Goal: Task Accomplishment & Management: Manage account settings

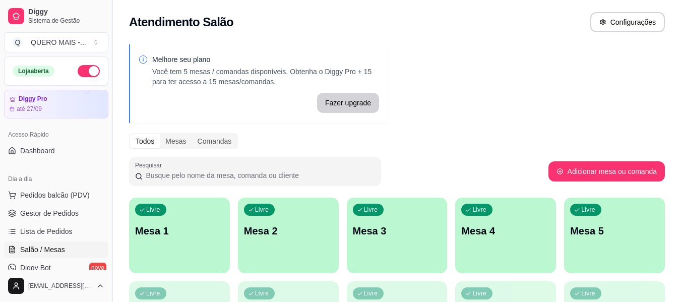
click at [293, 255] on div "Livre Mesa 2" at bounding box center [288, 229] width 101 height 63
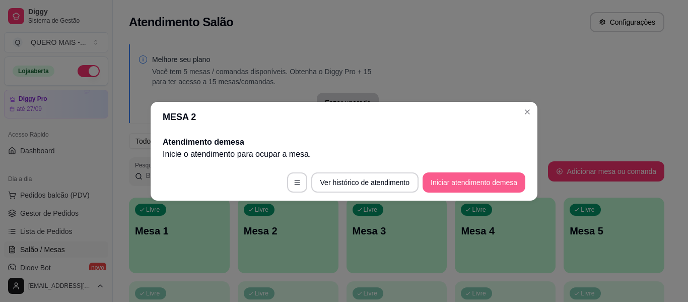
click at [458, 183] on button "Iniciar atendimento de mesa" at bounding box center [474, 182] width 103 height 20
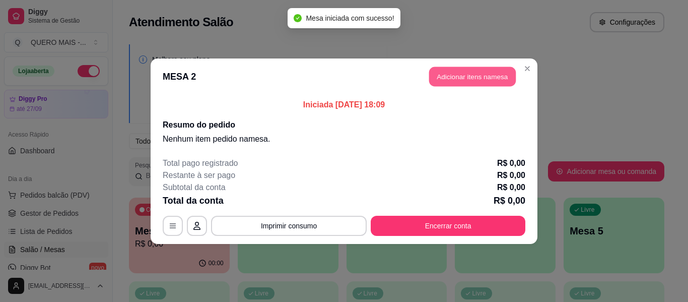
click at [502, 80] on button "Adicionar itens na mesa" at bounding box center [472, 77] width 87 height 20
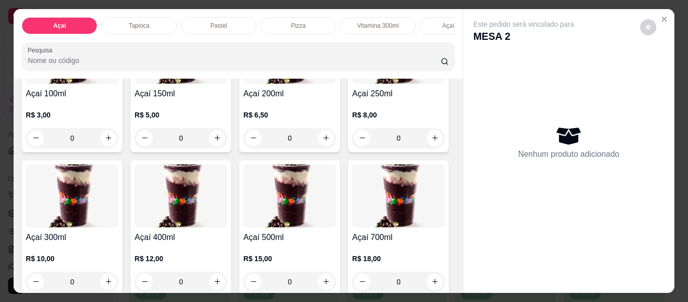
scroll to position [151, 0]
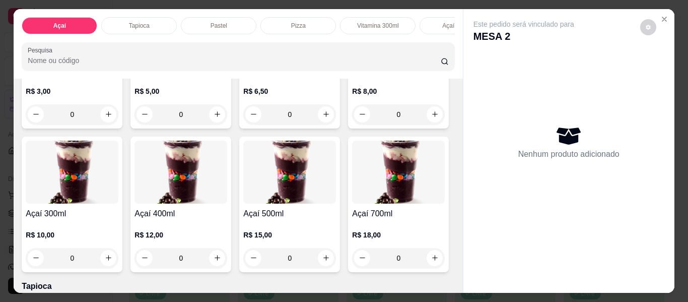
click at [227, 262] on div "0" at bounding box center [181, 258] width 93 height 20
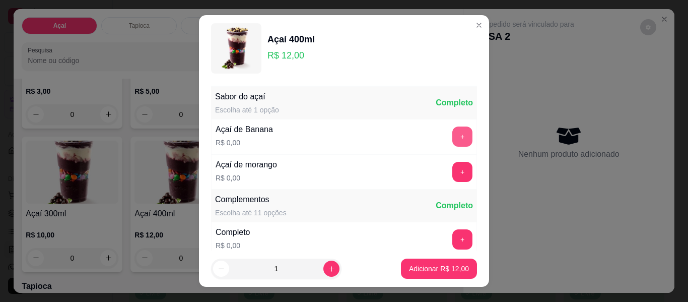
click at [452, 133] on button "+" at bounding box center [462, 136] width 20 height 20
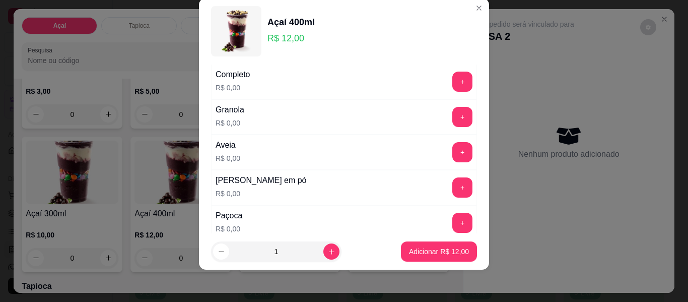
scroll to position [158, 0]
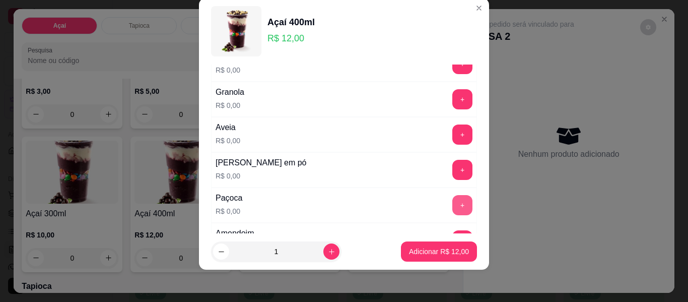
click at [452, 206] on button "+" at bounding box center [462, 205] width 20 height 20
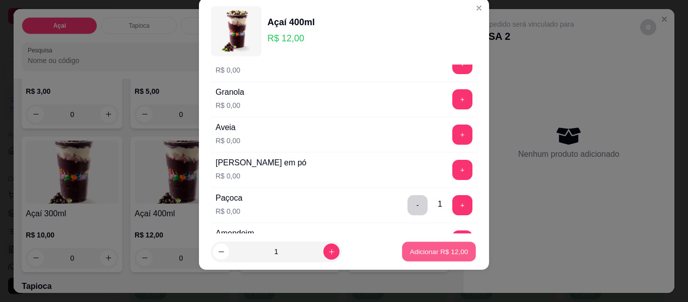
click at [435, 247] on button "Adicionar R$ 12,00" at bounding box center [439, 252] width 74 height 20
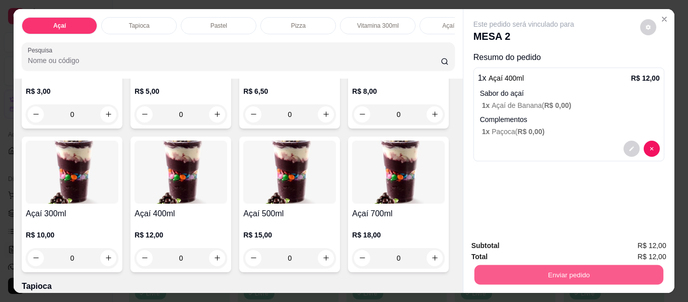
click at [550, 275] on button "Enviar pedido" at bounding box center [568, 275] width 189 height 20
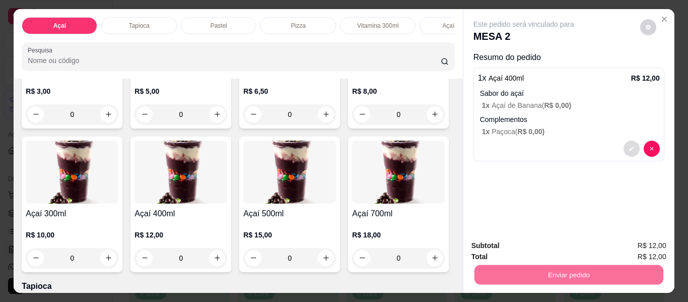
click at [629, 146] on icon "decrease-product-quantity" at bounding box center [632, 149] width 6 height 6
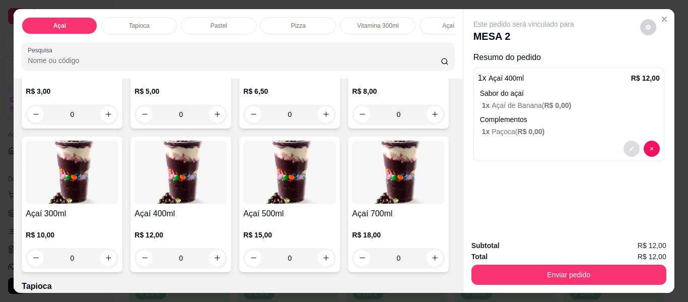
click at [629, 146] on icon "decrease-product-quantity" at bounding box center [631, 148] width 5 height 5
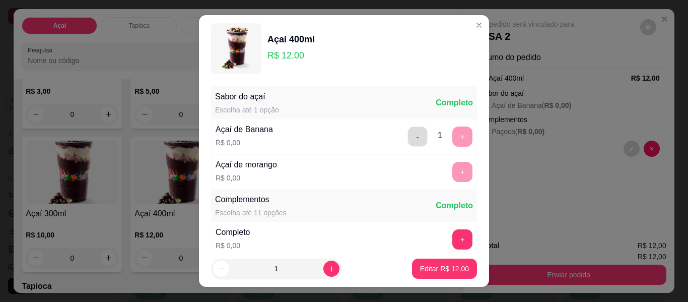
click at [408, 141] on button "-" at bounding box center [418, 137] width 20 height 20
click at [452, 171] on button "+" at bounding box center [462, 172] width 20 height 20
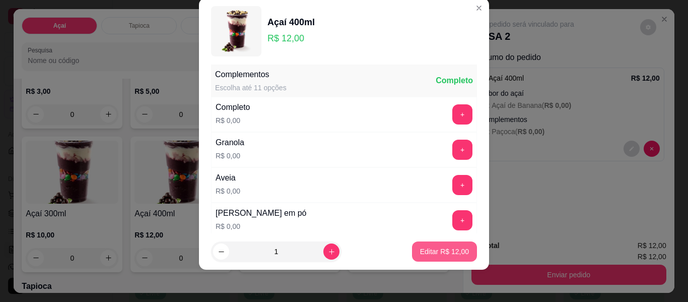
click at [441, 249] on p "Editar R$ 12,00" at bounding box center [444, 251] width 49 height 10
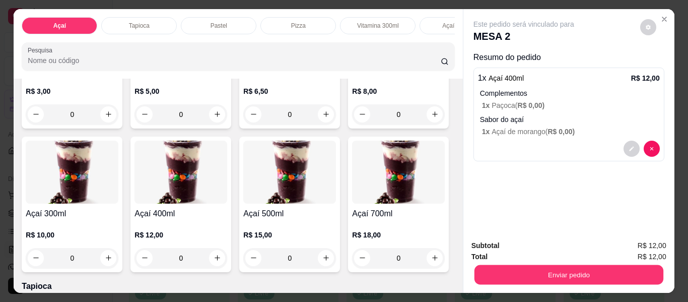
click at [557, 270] on button "Enviar pedido" at bounding box center [568, 275] width 189 height 20
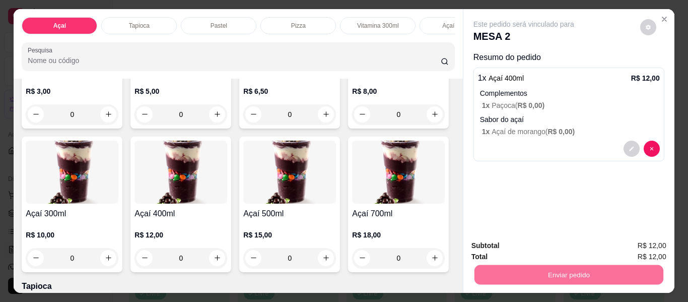
click at [635, 242] on button "Enviar pedido" at bounding box center [640, 246] width 57 height 19
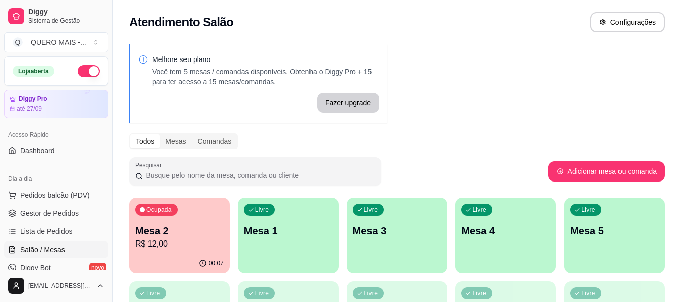
click at [327, 255] on div "Livre Mesa 1" at bounding box center [288, 229] width 101 height 63
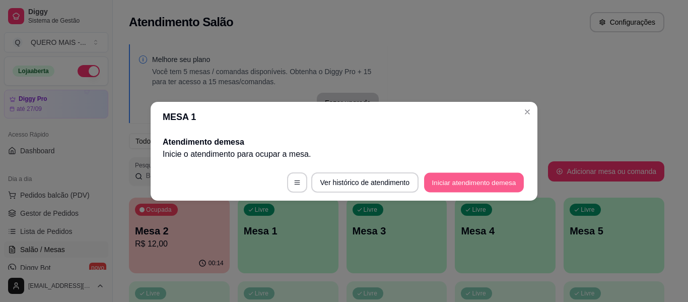
click at [480, 183] on button "Iniciar atendimento de mesa" at bounding box center [474, 182] width 100 height 20
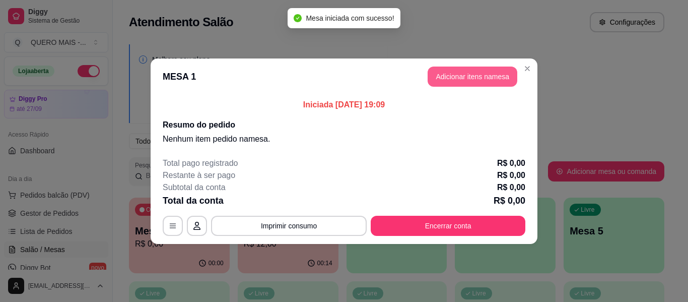
click at [481, 71] on button "Adicionar itens na mesa" at bounding box center [473, 77] width 90 height 20
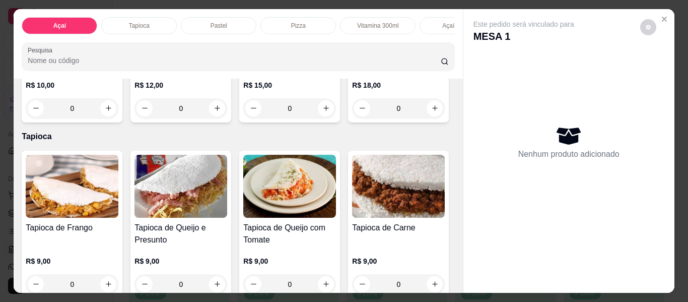
scroll to position [302, 0]
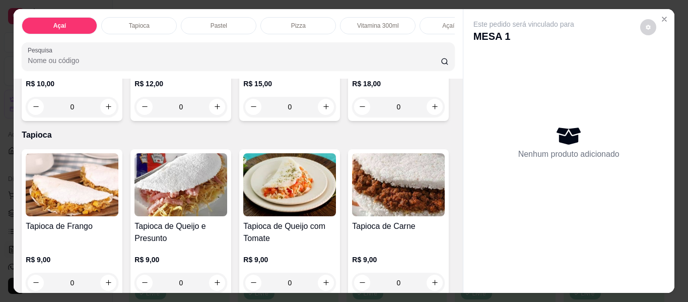
click at [243, 117] on div "0" at bounding box center [289, 107] width 93 height 20
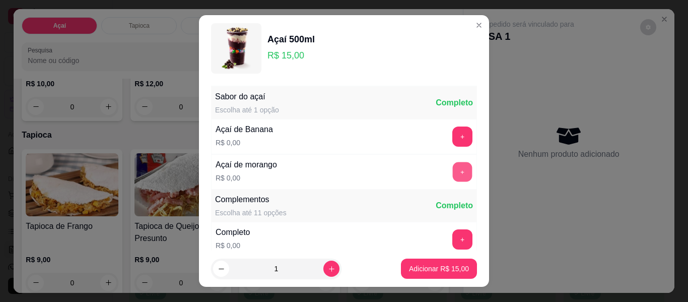
click at [453, 175] on button "+" at bounding box center [463, 172] width 20 height 20
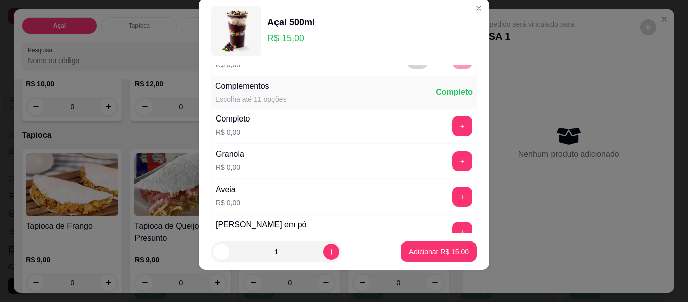
scroll to position [108, 0]
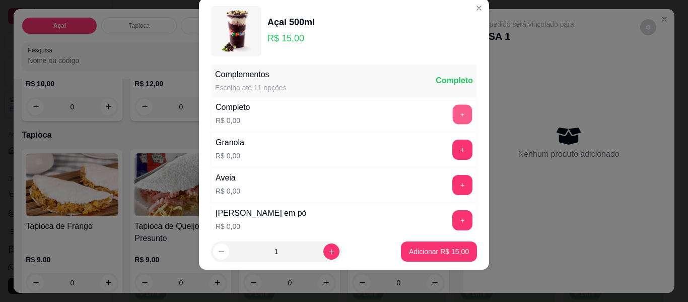
click at [453, 113] on button "+" at bounding box center [463, 115] width 20 height 20
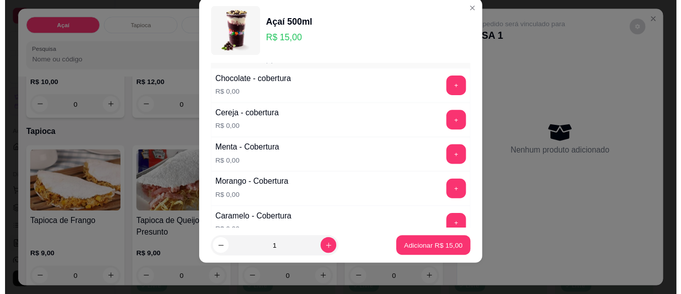
scroll to position [612, 0]
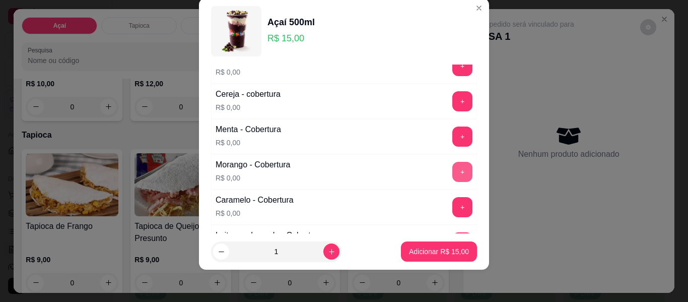
click at [452, 176] on button "+" at bounding box center [462, 172] width 20 height 20
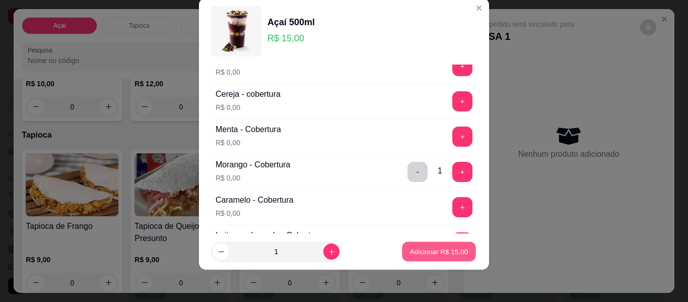
click at [437, 249] on p "Adicionar R$ 15,00" at bounding box center [439, 251] width 58 height 10
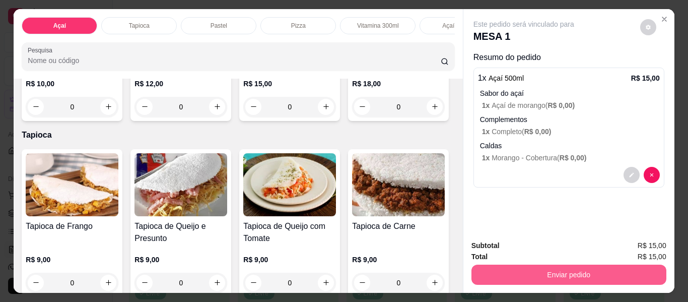
click at [553, 274] on button "Enviar pedido" at bounding box center [569, 275] width 195 height 20
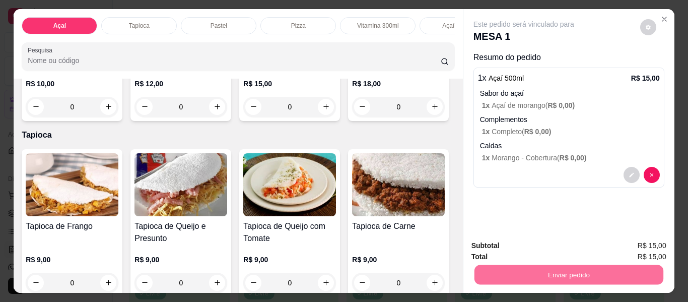
click at [627, 245] on button "Enviar pedido" at bounding box center [640, 245] width 57 height 19
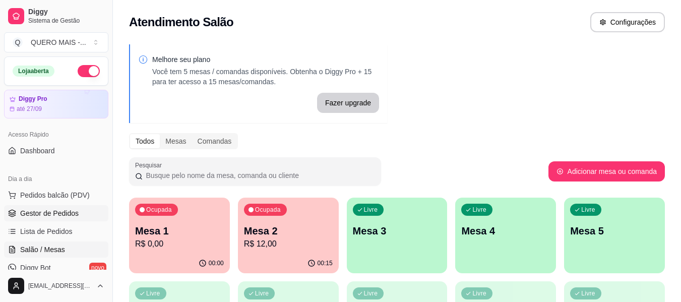
click at [35, 210] on span "Gestor de Pedidos" at bounding box center [49, 213] width 58 height 10
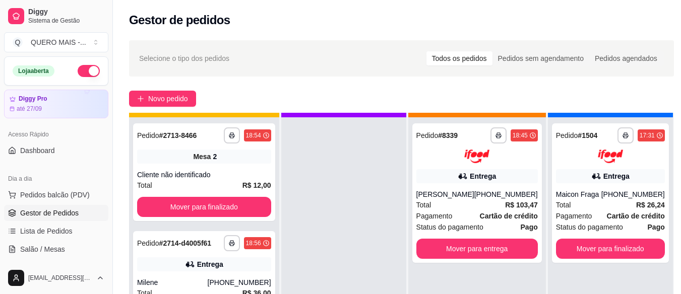
scroll to position [36, 0]
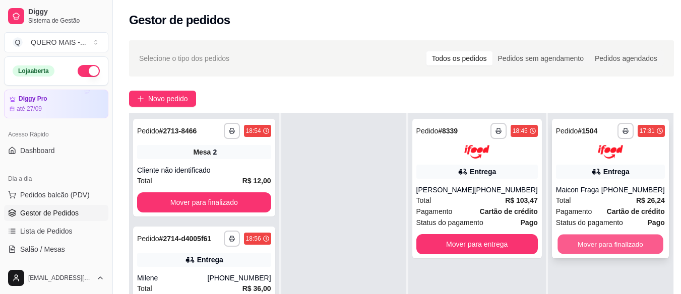
click at [632, 234] on button "Mover para finalizado" at bounding box center [610, 244] width 106 height 20
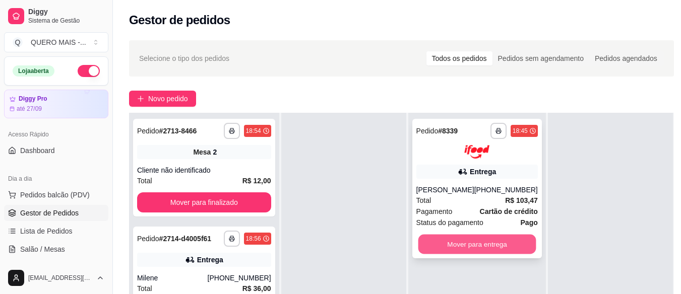
click at [479, 244] on button "Mover para entrega" at bounding box center [477, 244] width 118 height 20
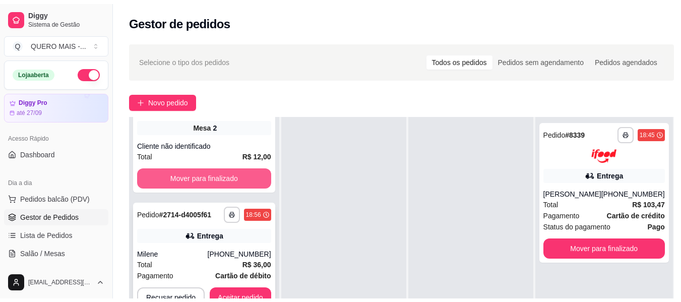
scroll to position [43, 0]
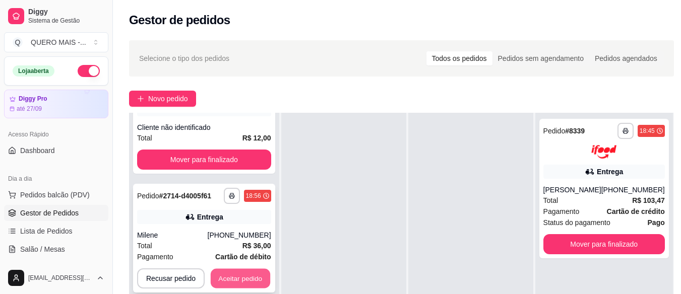
click at [219, 278] on button "Aceitar pedido" at bounding box center [240, 279] width 59 height 20
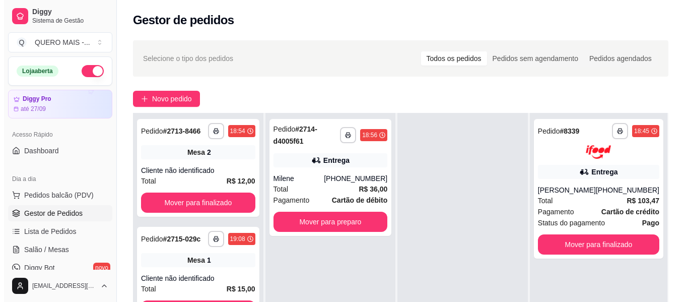
scroll to position [0, 0]
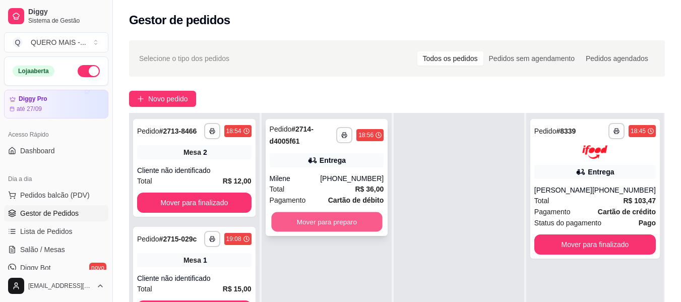
click at [356, 219] on button "Mover para preparo" at bounding box center [326, 222] width 111 height 20
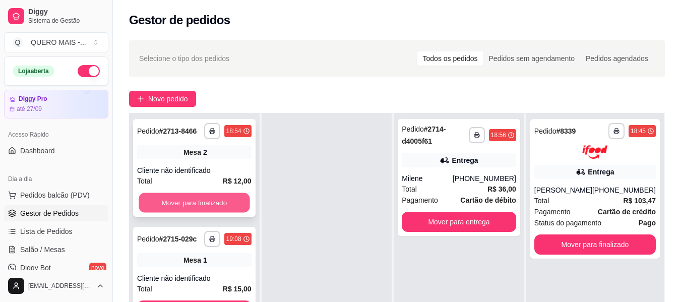
click at [212, 193] on button "Mover para finalizado" at bounding box center [194, 203] width 111 height 20
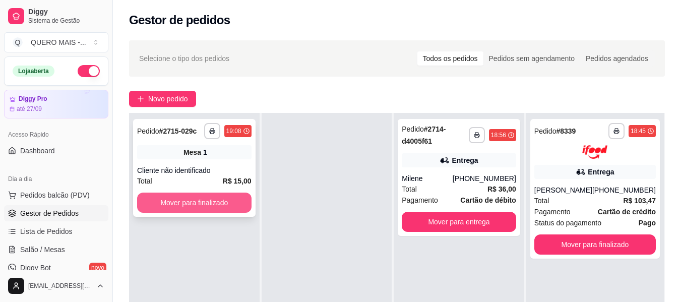
click at [213, 200] on button "Mover para finalizado" at bounding box center [194, 202] width 114 height 20
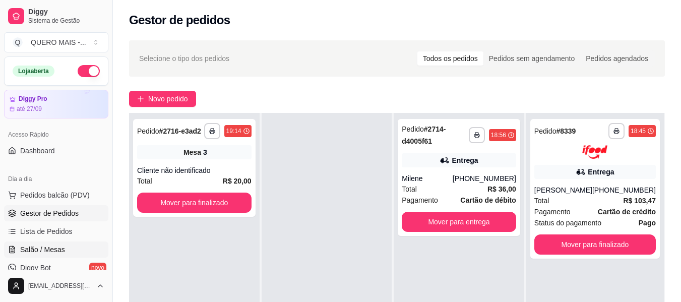
click at [36, 248] on span "Salão / Mesas" at bounding box center [42, 249] width 45 height 10
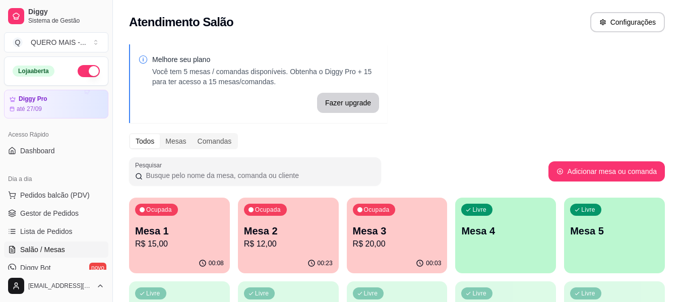
click at [527, 253] on div "Livre Mesa 4" at bounding box center [505, 229] width 101 height 63
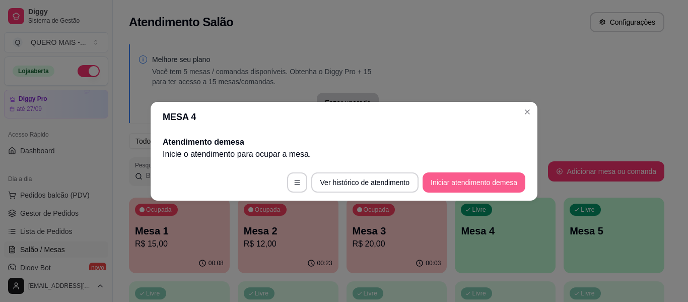
click at [457, 184] on button "Iniciar atendimento de mesa" at bounding box center [474, 182] width 103 height 20
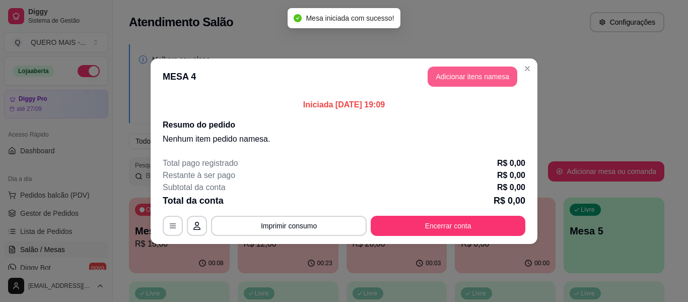
click at [468, 77] on button "Adicionar itens na mesa" at bounding box center [473, 77] width 90 height 20
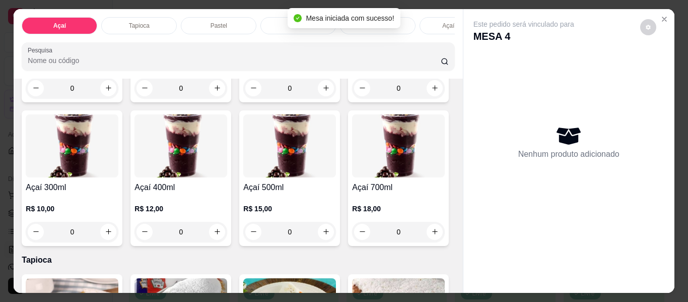
scroll to position [202, 0]
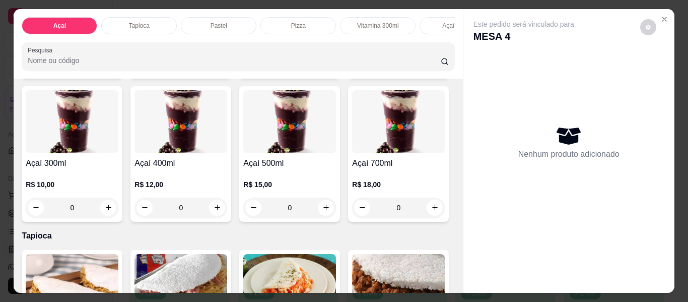
click at [118, 213] on div "0" at bounding box center [72, 208] width 93 height 20
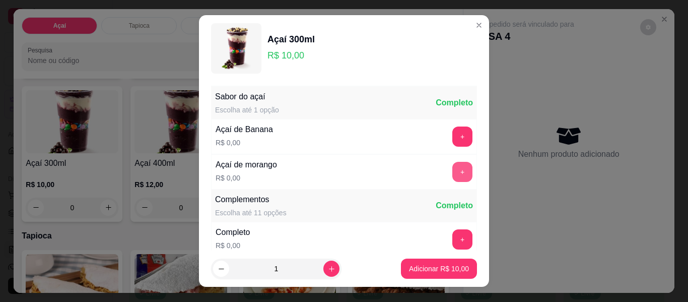
click at [452, 177] on button "+" at bounding box center [462, 172] width 20 height 20
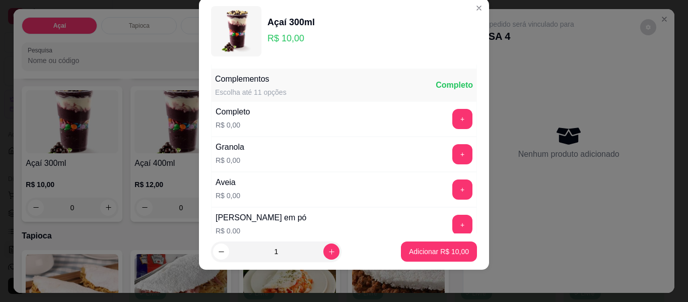
scroll to position [108, 0]
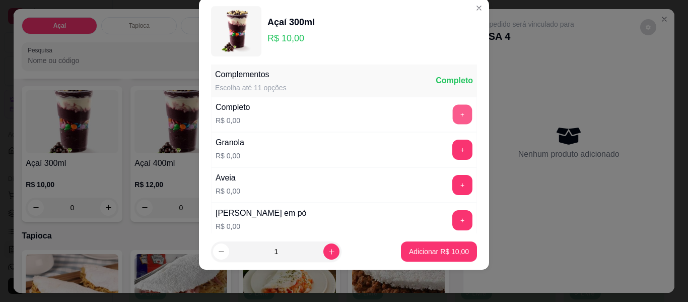
click at [453, 108] on button "+" at bounding box center [463, 115] width 20 height 20
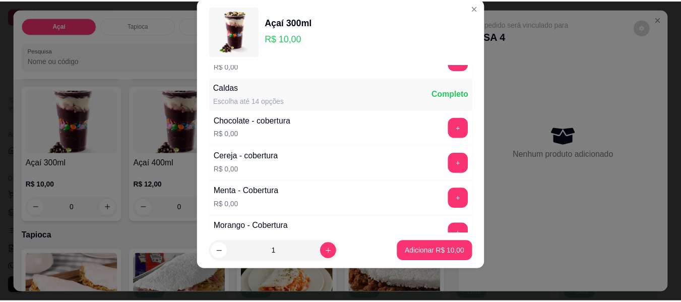
scroll to position [561, 0]
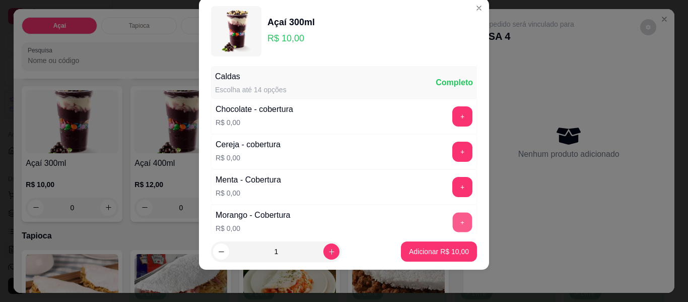
click at [453, 221] on button "+" at bounding box center [463, 223] width 20 height 20
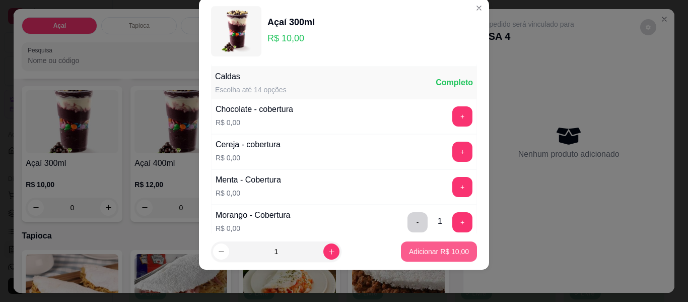
click at [430, 252] on p "Adicionar R$ 10,00" at bounding box center [439, 251] width 60 height 10
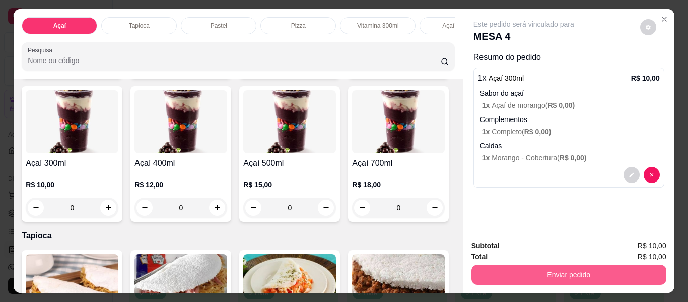
click at [539, 270] on button "Enviar pedido" at bounding box center [569, 275] width 195 height 20
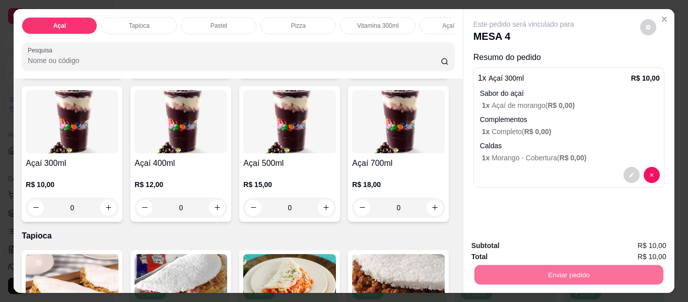
click at [624, 249] on button "Enviar pedido" at bounding box center [640, 246] width 55 height 19
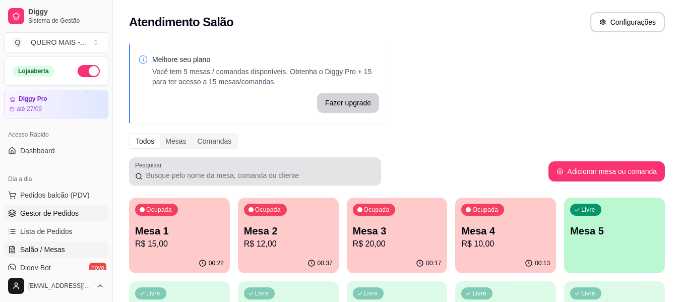
click at [68, 213] on span "Gestor de Pedidos" at bounding box center [49, 213] width 58 height 10
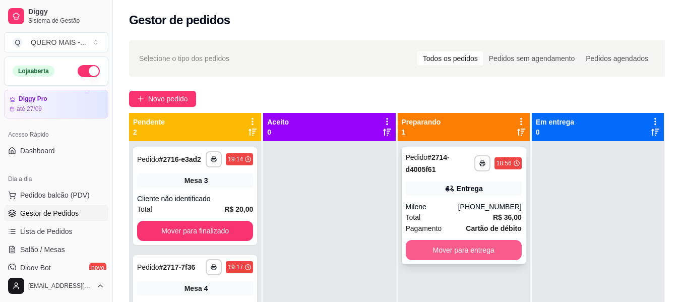
click at [497, 256] on button "Mover para entrega" at bounding box center [464, 250] width 116 height 20
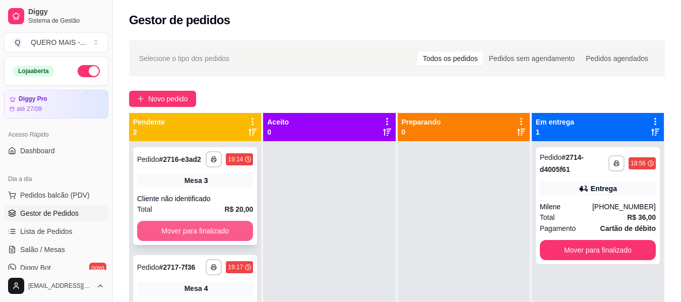
click at [227, 234] on button "Mover para finalizado" at bounding box center [195, 231] width 116 height 20
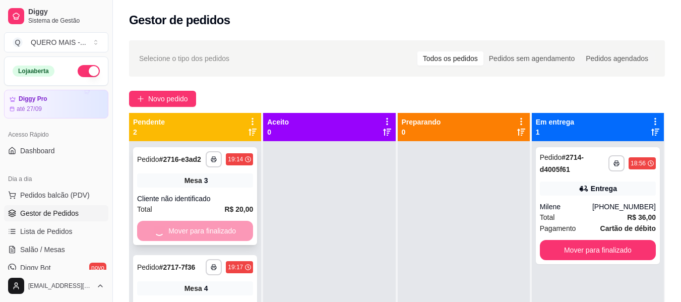
click at [227, 233] on div "Mover para finalizado" at bounding box center [195, 231] width 116 height 20
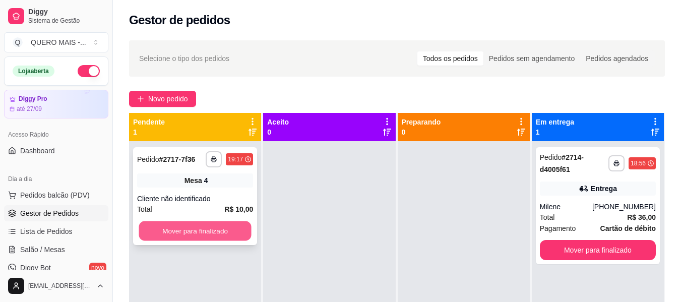
click at [180, 232] on button "Mover para finalizado" at bounding box center [195, 231] width 112 height 20
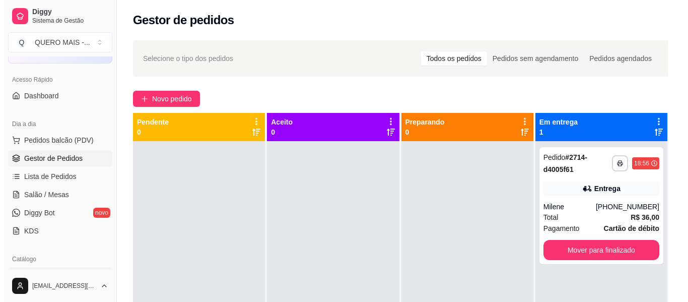
scroll to position [101, 0]
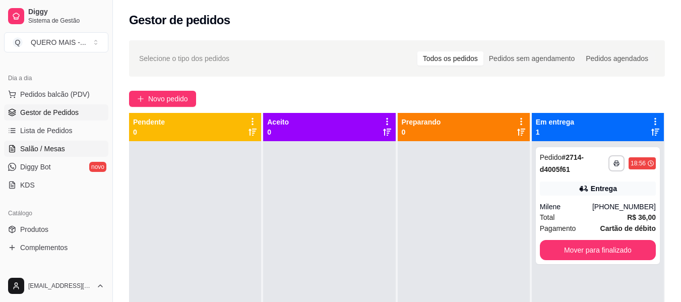
click at [45, 147] on span "Salão / Mesas" at bounding box center [42, 149] width 45 height 10
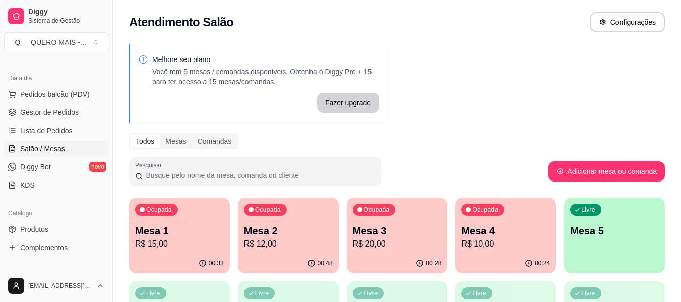
click at [477, 242] on p "R$ 10,00" at bounding box center [505, 244] width 89 height 12
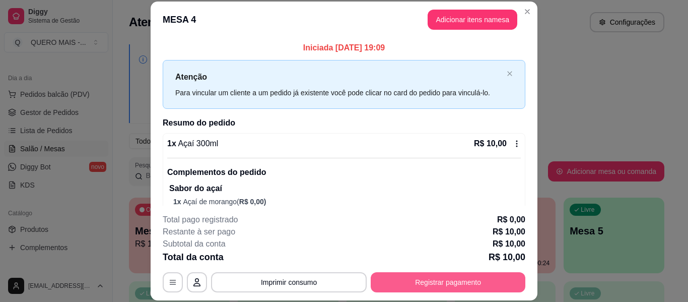
click at [449, 275] on button "Registrar pagamento" at bounding box center [448, 282] width 155 height 20
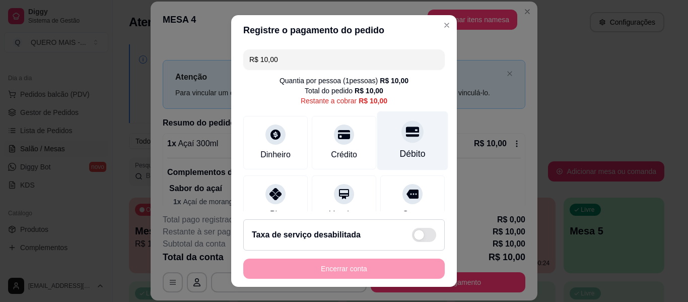
click at [401, 149] on div "Débito" at bounding box center [413, 153] width 26 height 13
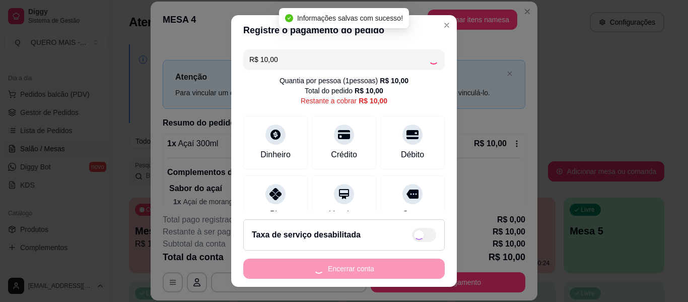
type input "R$ 0,00"
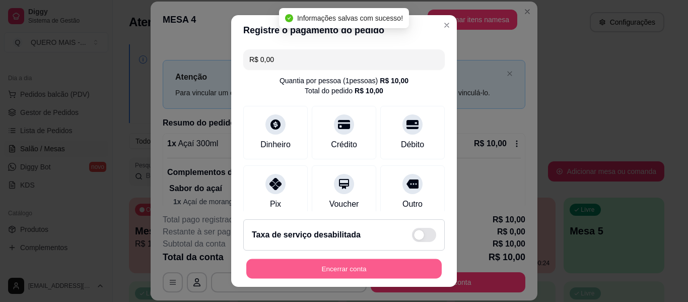
click at [359, 270] on button "Encerrar conta" at bounding box center [343, 269] width 195 height 20
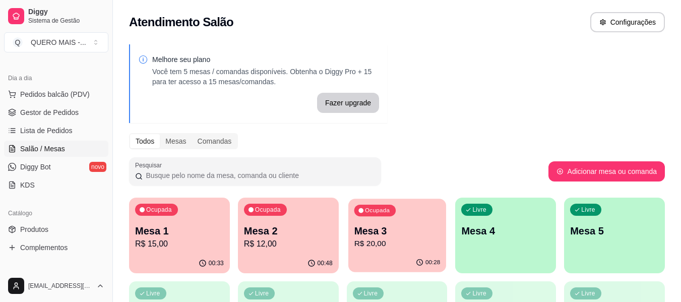
click at [403, 238] on p "R$ 20,00" at bounding box center [397, 244] width 86 height 12
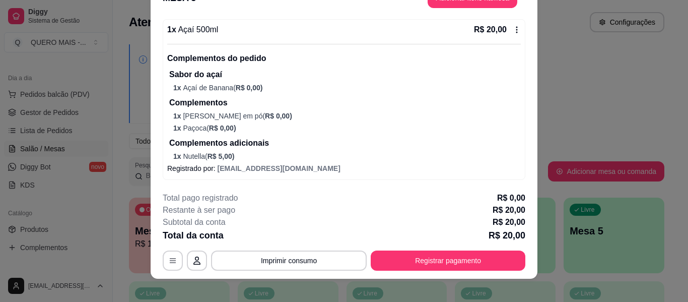
scroll to position [31, 0]
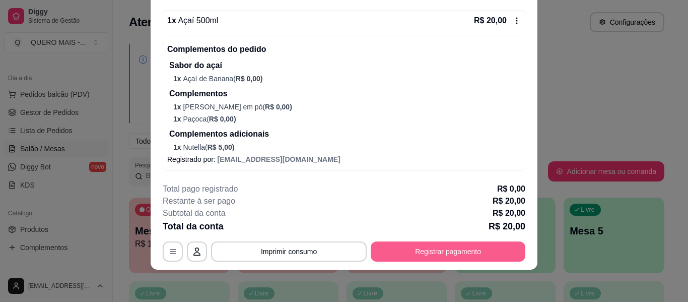
click at [408, 250] on button "Registrar pagamento" at bounding box center [448, 251] width 155 height 20
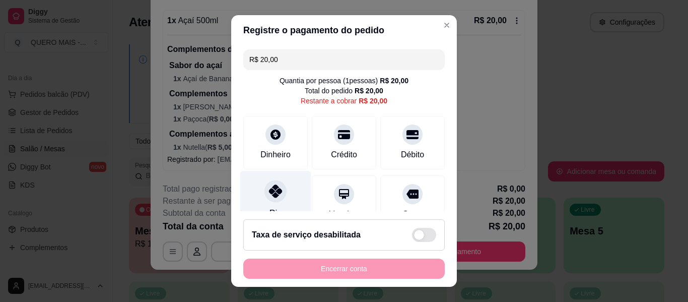
click at [270, 209] on div "Pix" at bounding box center [276, 213] width 12 height 13
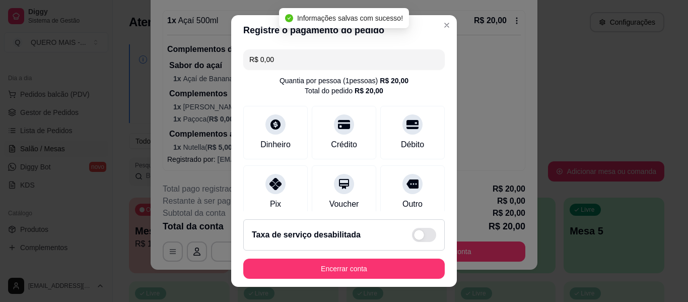
type input "R$ 0,00"
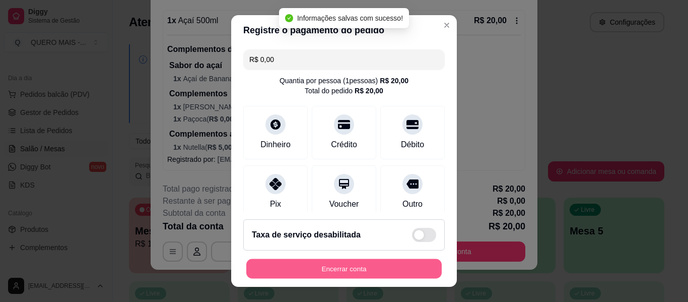
click at [302, 265] on button "Encerrar conta" at bounding box center [343, 269] width 195 height 20
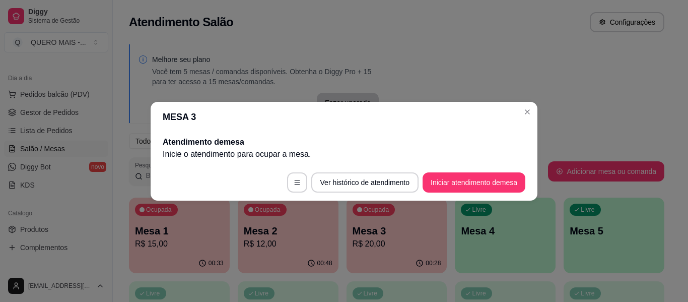
scroll to position [0, 0]
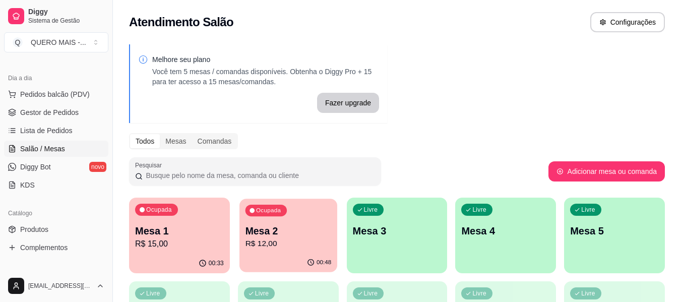
click at [282, 259] on div "00:48" at bounding box center [288, 262] width 98 height 19
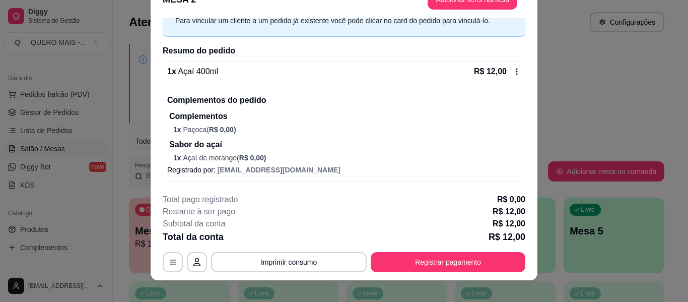
scroll to position [31, 0]
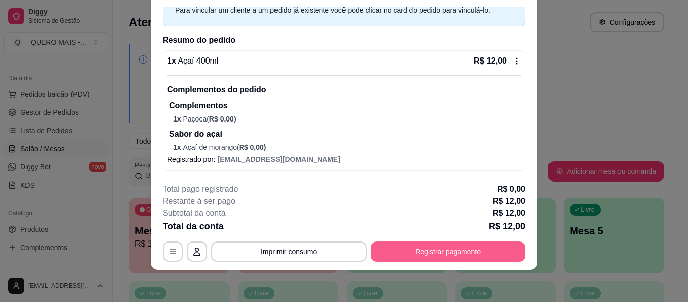
click at [432, 251] on button "Registrar pagamento" at bounding box center [448, 251] width 155 height 20
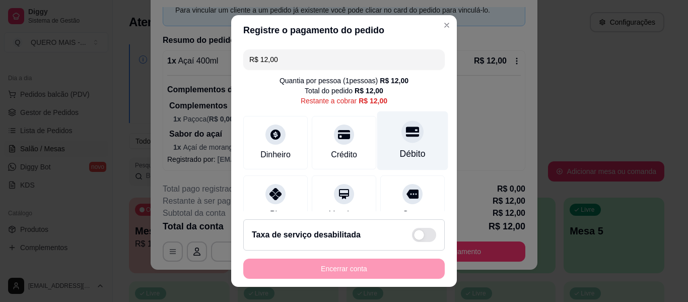
click at [413, 153] on div "Débito" at bounding box center [412, 140] width 71 height 59
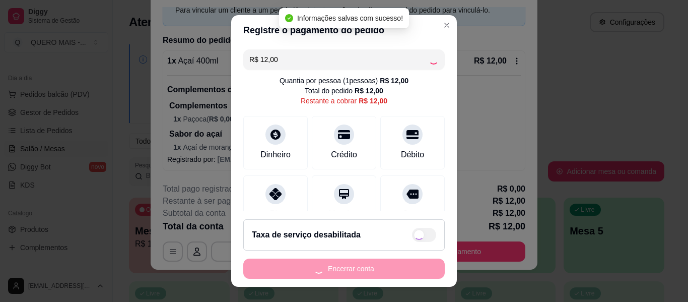
type input "R$ 0,00"
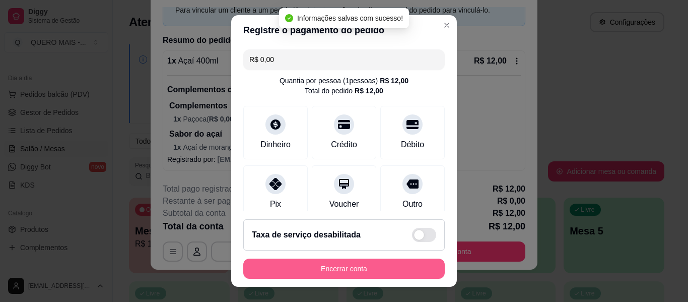
click at [352, 269] on button "Encerrar conta" at bounding box center [344, 268] width 202 height 20
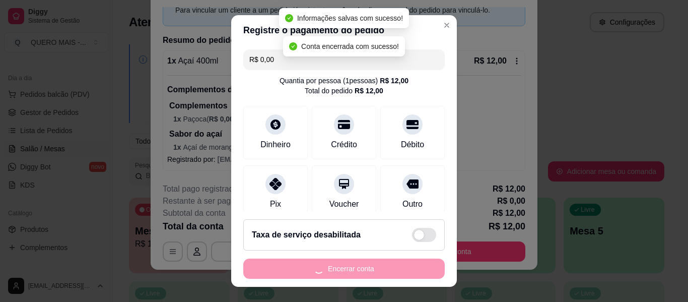
scroll to position [0, 0]
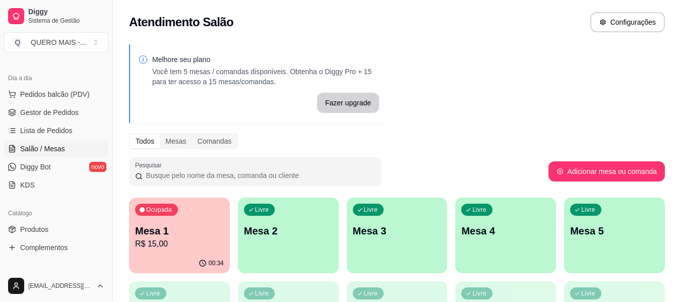
click at [203, 254] on button "Ocupada Mesa 1 R$ 15,00 00:34" at bounding box center [179, 236] width 101 height 76
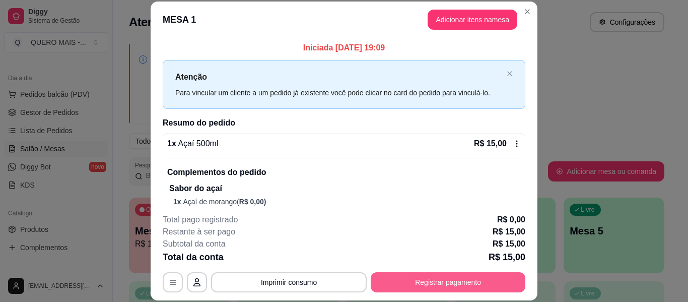
click at [426, 281] on button "Registrar pagamento" at bounding box center [448, 282] width 155 height 20
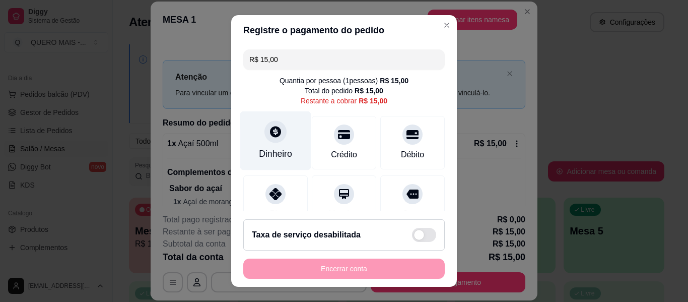
click at [253, 131] on div "Dinheiro" at bounding box center [275, 140] width 71 height 59
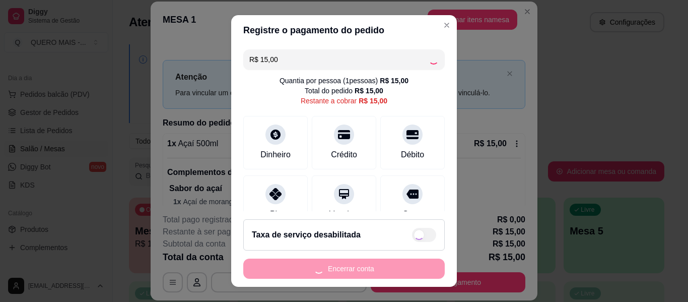
type input "R$ 0,00"
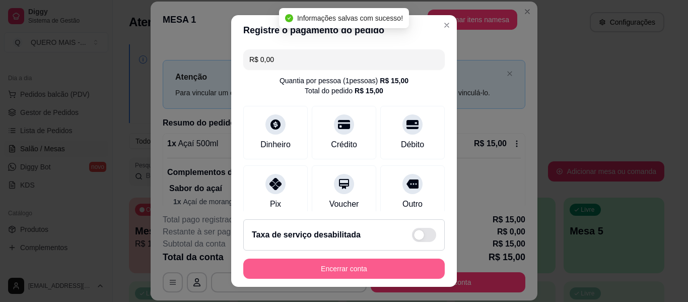
click at [381, 270] on button "Encerrar conta" at bounding box center [344, 268] width 202 height 20
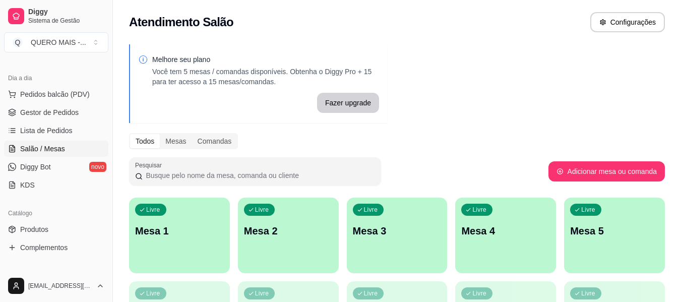
click at [184, 249] on div "Livre Mesa 1" at bounding box center [179, 229] width 101 height 63
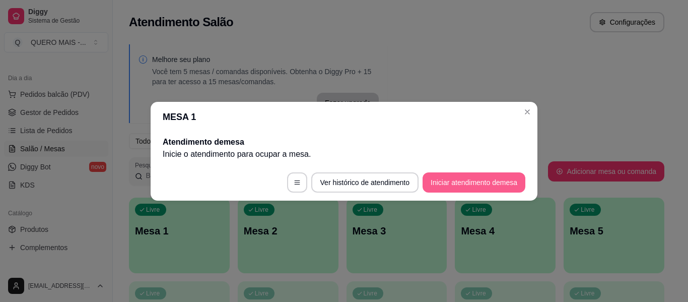
click at [457, 185] on button "Iniciar atendimento de mesa" at bounding box center [474, 182] width 103 height 20
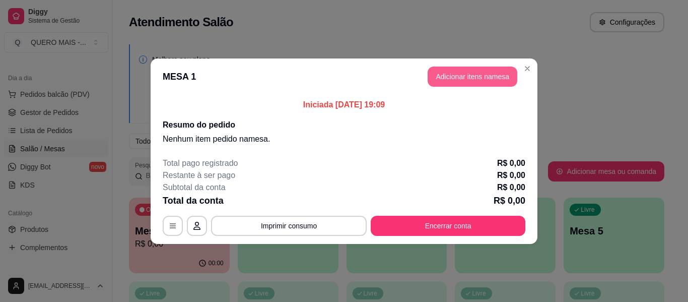
click at [430, 69] on button "Adicionar itens na mesa" at bounding box center [473, 77] width 90 height 20
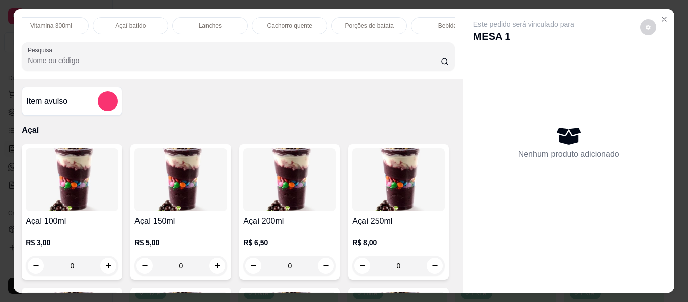
scroll to position [0, 328]
click at [209, 22] on p "Lanches" at bounding box center [209, 26] width 23 height 8
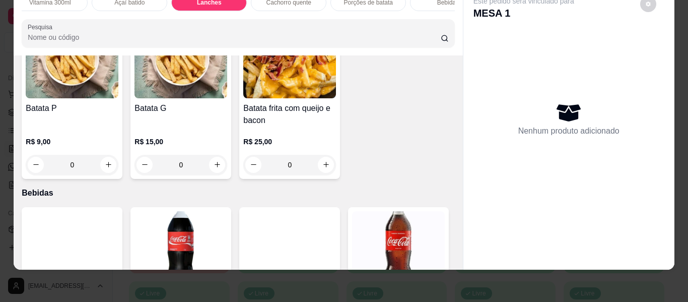
scroll to position [2232, 0]
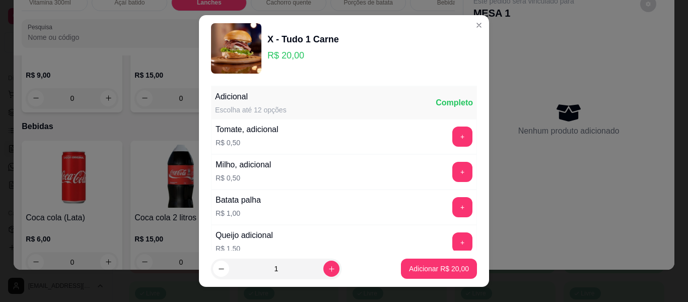
click at [409, 279] on footer "1 Adicionar R$ 20,00" at bounding box center [344, 268] width 290 height 36
click at [419, 266] on p "Adicionar R$ 20,00" at bounding box center [439, 269] width 58 height 10
type input "1"
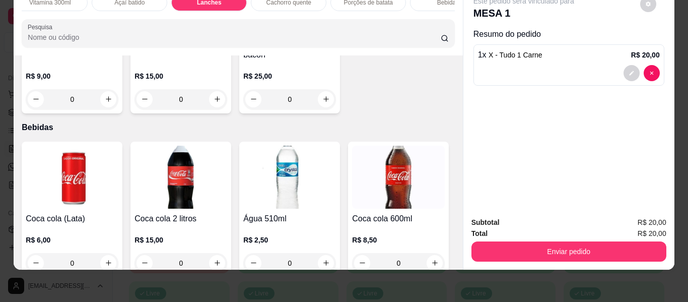
scroll to position [2081, 0]
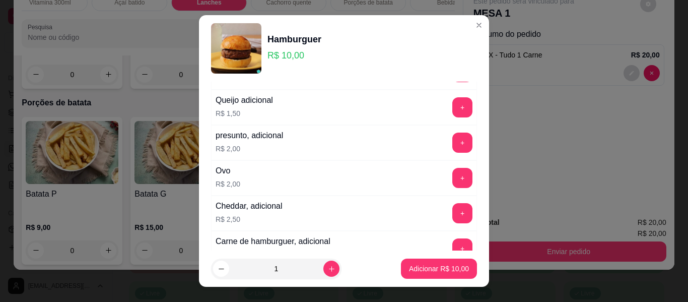
scroll to position [151, 0]
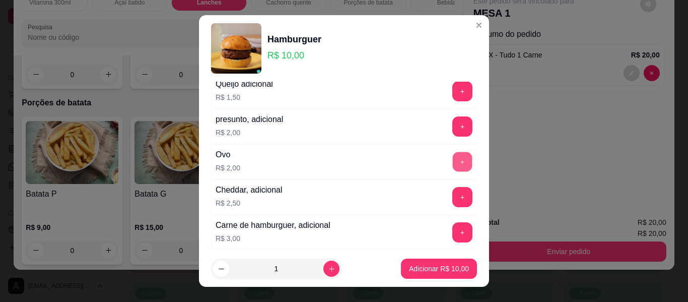
click at [453, 168] on button "+" at bounding box center [463, 162] width 20 height 20
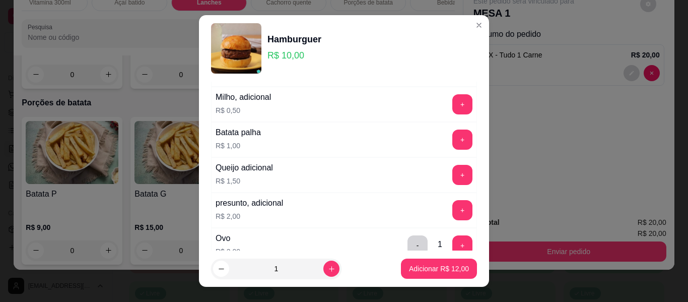
scroll to position [50, 0]
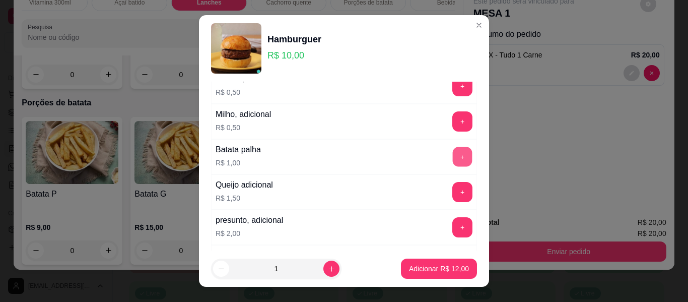
click at [453, 154] on button "+" at bounding box center [463, 157] width 20 height 20
click at [433, 269] on p "Adicionar R$ 13,00" at bounding box center [439, 269] width 60 height 10
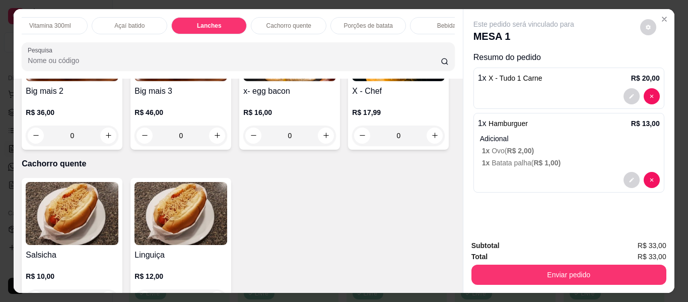
scroll to position [0, 0]
click at [72, 22] on div "Açaí" at bounding box center [60, 25] width 76 height 17
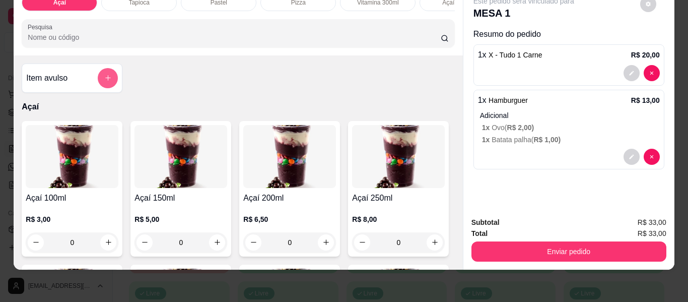
click at [105, 78] on icon "add-separate-item" at bounding box center [108, 79] width 6 height 6
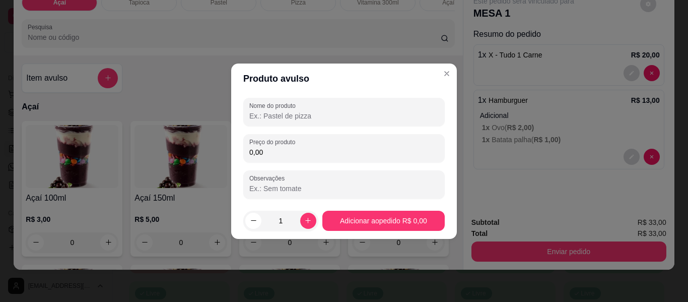
click at [284, 118] on input "Nome do produto" at bounding box center [343, 116] width 189 height 10
type input "taxa de entrega"
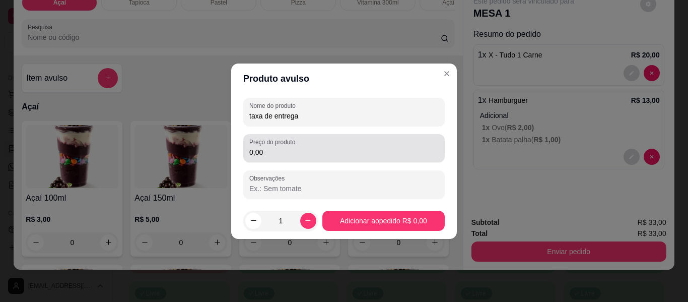
click at [305, 144] on div "0,00" at bounding box center [343, 148] width 189 height 20
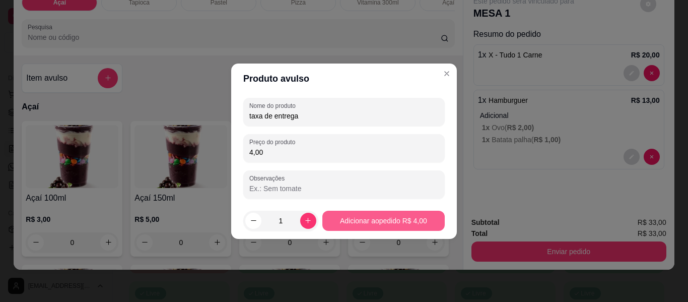
type input "4,00"
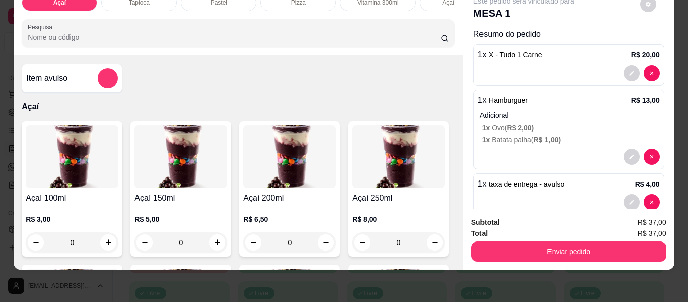
scroll to position [20, 0]
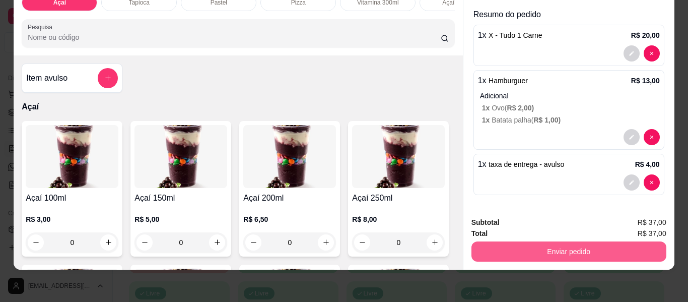
click at [546, 241] on button "Enviar pedido" at bounding box center [569, 251] width 195 height 20
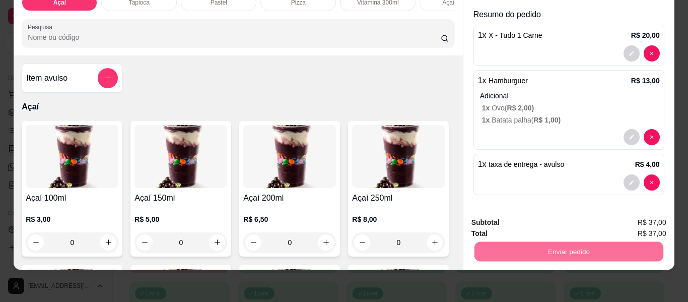
click at [629, 216] on button "Enviar pedido" at bounding box center [640, 218] width 57 height 19
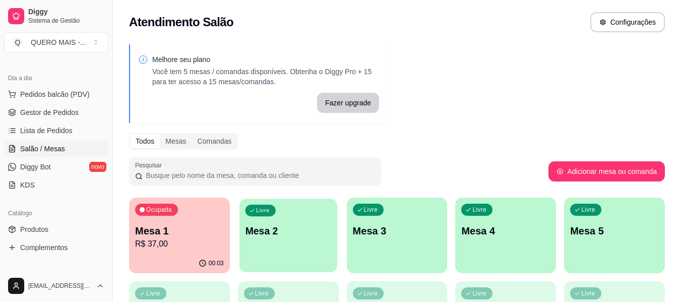
click at [278, 239] on div "Livre Mesa 2" at bounding box center [288, 229] width 98 height 61
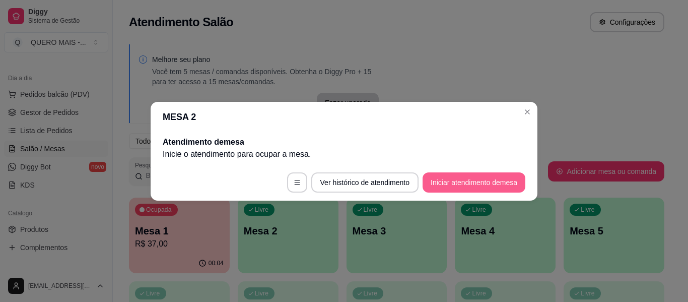
click at [471, 183] on button "Iniciar atendimento de mesa" at bounding box center [474, 182] width 103 height 20
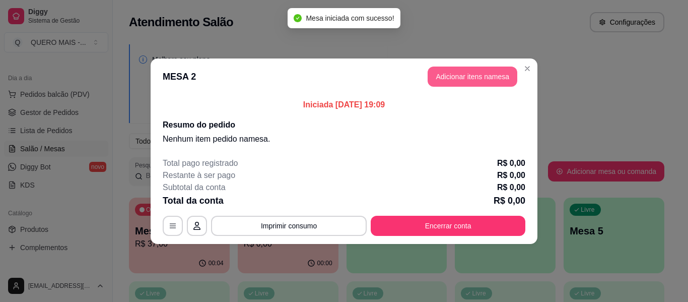
click at [498, 80] on button "Adicionar itens na mesa" at bounding box center [473, 77] width 90 height 20
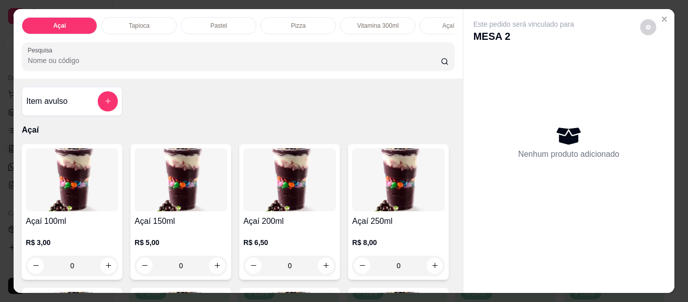
click at [285, 26] on div "Pizza" at bounding box center [298, 25] width 76 height 17
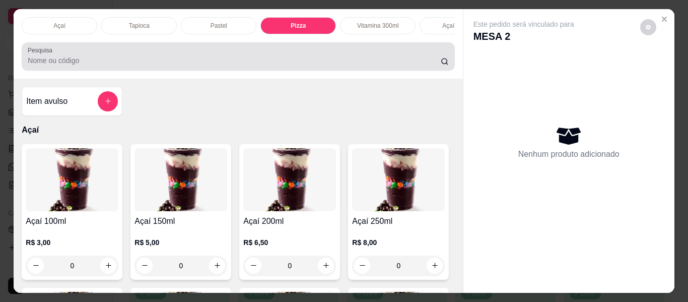
scroll to position [27, 0]
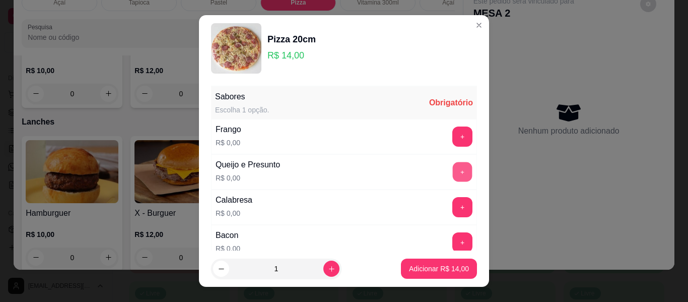
click at [453, 167] on button "+" at bounding box center [463, 172] width 20 height 20
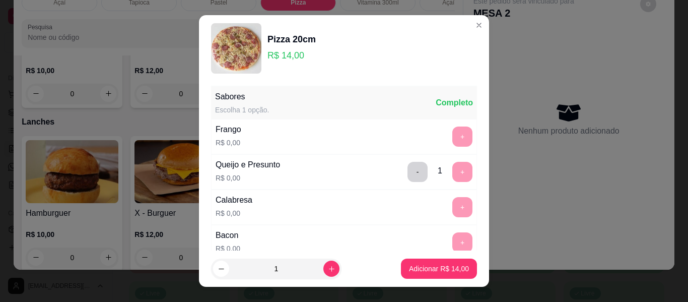
scroll to position [214, 0]
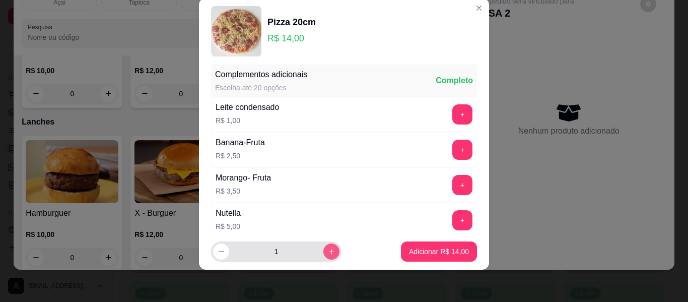
click at [328, 248] on icon "increase-product-quantity" at bounding box center [332, 252] width 8 height 8
type input "2"
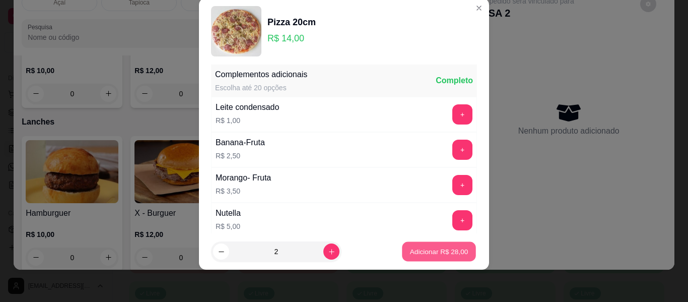
click at [411, 253] on p "Adicionar R$ 28,00" at bounding box center [439, 251] width 58 height 10
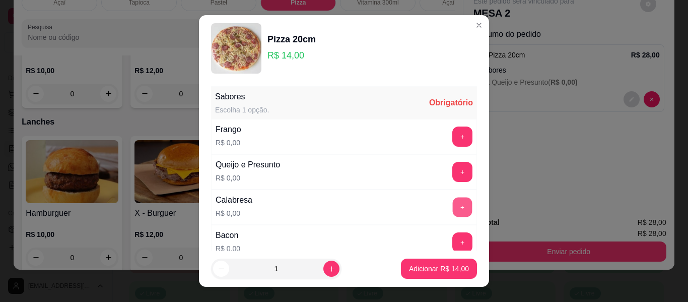
click at [453, 208] on button "+" at bounding box center [463, 208] width 20 height 20
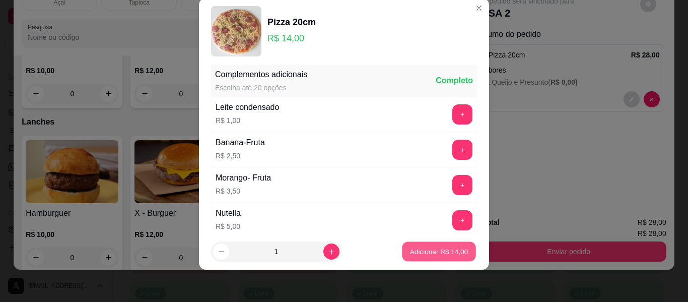
click at [418, 248] on p "Adicionar R$ 14,00" at bounding box center [439, 251] width 58 height 10
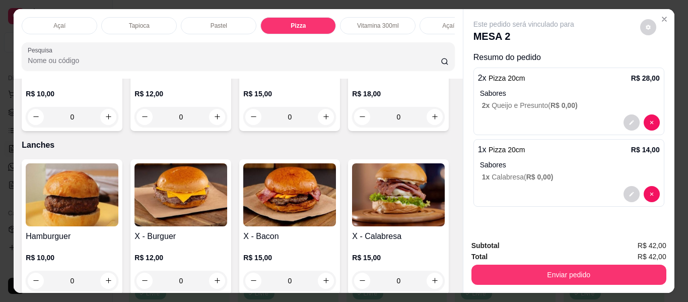
scroll to position [0, 518]
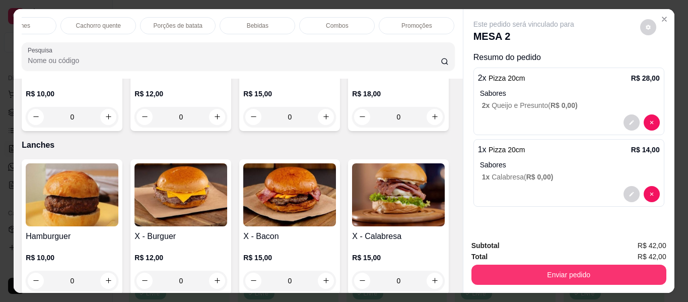
click at [252, 22] on p "Bebidas" at bounding box center [258, 26] width 22 height 8
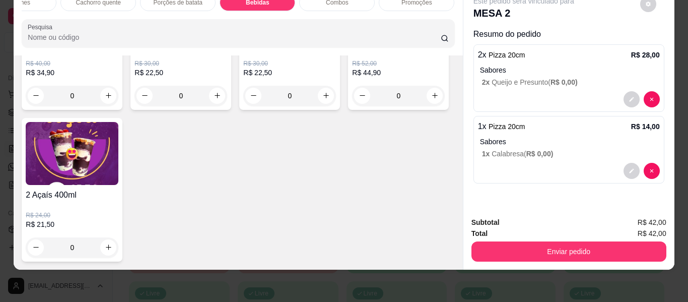
scroll to position [3318, 0]
type input "1"
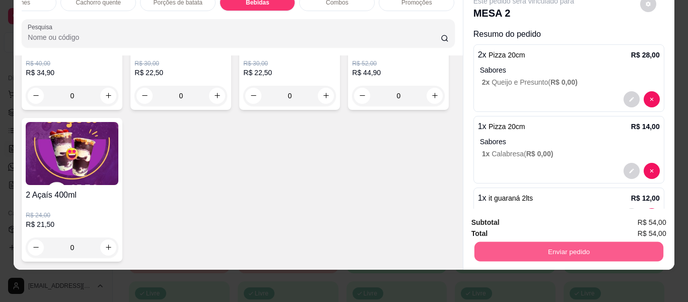
click at [520, 242] on button "Enviar pedido" at bounding box center [568, 252] width 189 height 20
click at [641, 215] on button "Enviar pedido" at bounding box center [640, 218] width 55 height 19
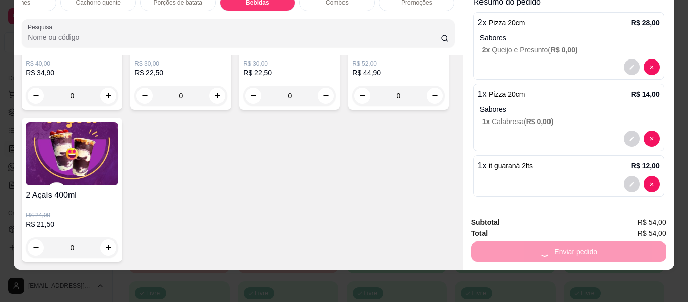
scroll to position [34, 0]
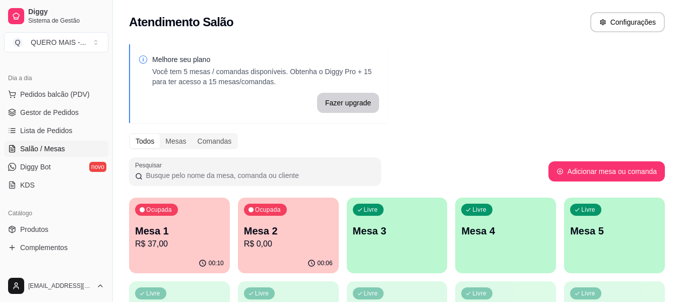
click at [171, 249] on p "R$ 37,00" at bounding box center [179, 244] width 89 height 12
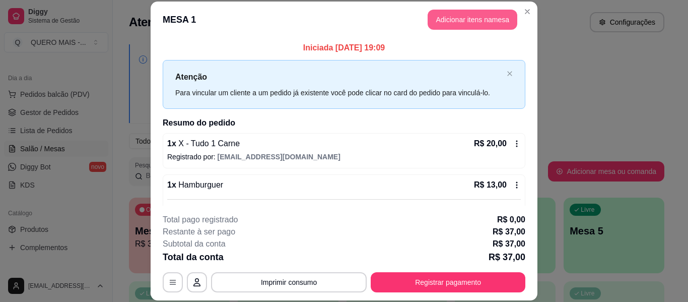
click at [466, 16] on button "Adicionar itens na mesa" at bounding box center [473, 20] width 90 height 20
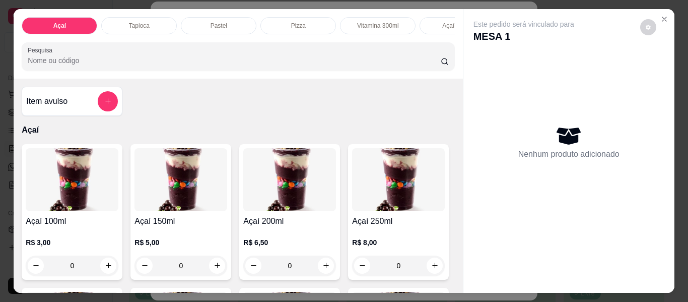
scroll to position [151, 0]
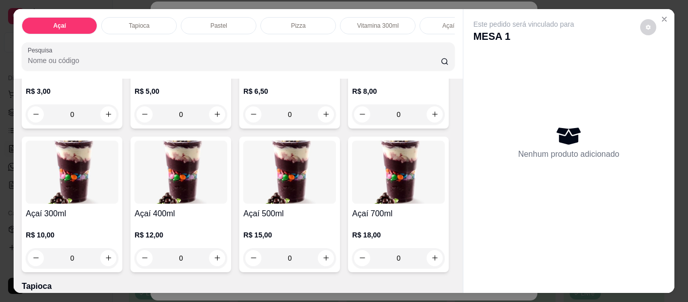
click at [352, 124] on div "0" at bounding box center [398, 114] width 93 height 20
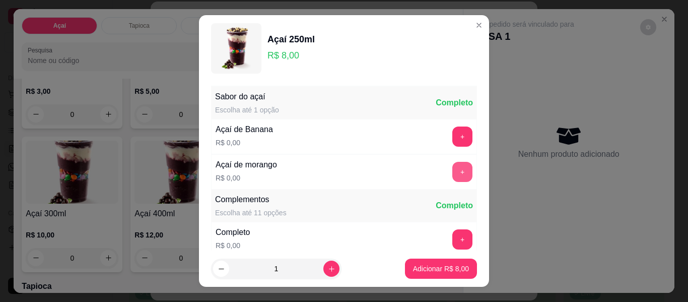
click at [452, 166] on button "+" at bounding box center [462, 172] width 20 height 20
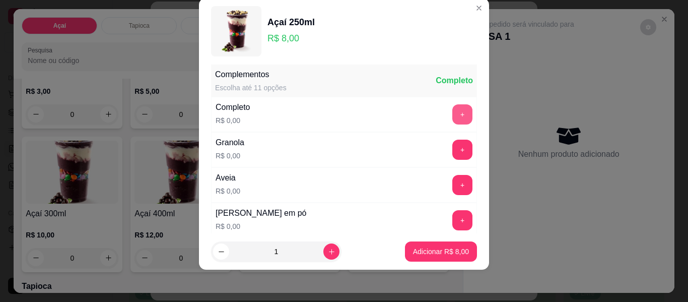
click at [452, 116] on button "+" at bounding box center [462, 114] width 20 height 20
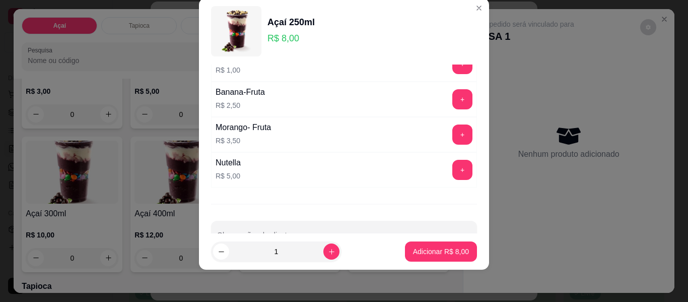
scroll to position [958, 0]
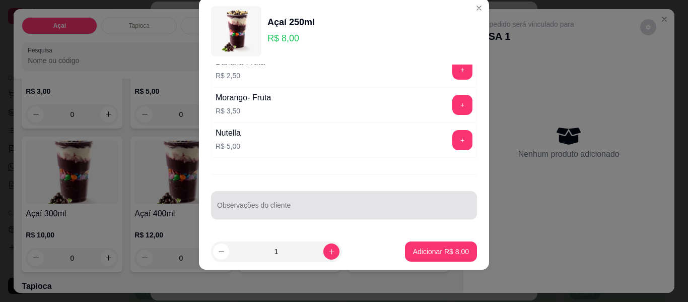
click at [386, 198] on div at bounding box center [344, 205] width 254 height 20
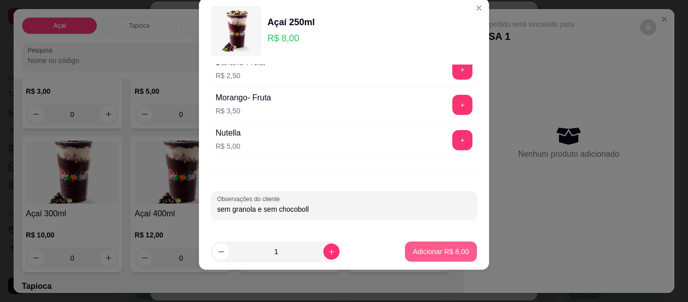
type input "sem granola e sem chocoboll"
click at [418, 247] on p "Adicionar R$ 8,00" at bounding box center [441, 251] width 54 height 10
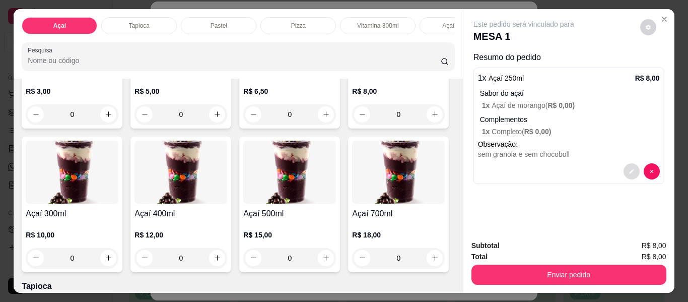
click at [629, 168] on icon "decrease-product-quantity" at bounding box center [632, 171] width 6 height 6
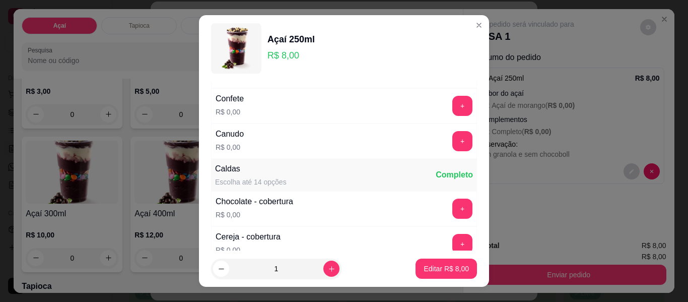
scroll to position [504, 0]
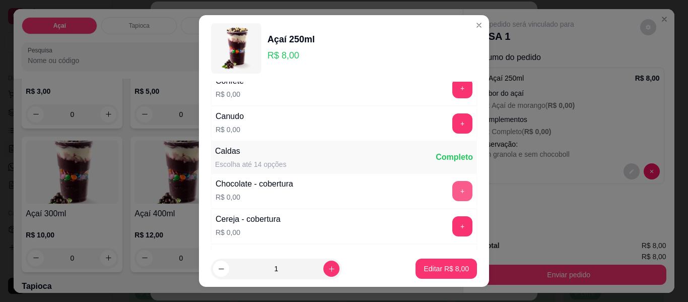
click at [452, 187] on button "+" at bounding box center [462, 191] width 20 height 20
click at [425, 270] on p "Editar R$ 8,00" at bounding box center [446, 269] width 45 height 10
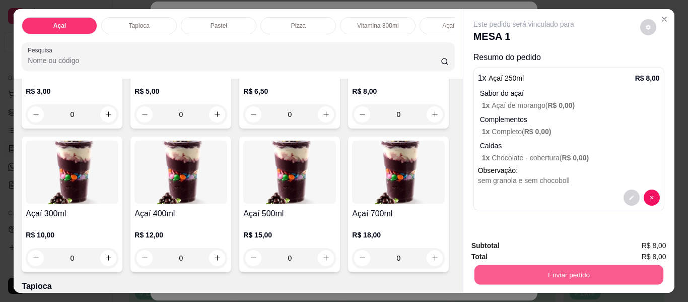
click at [597, 268] on button "Enviar pedido" at bounding box center [568, 275] width 189 height 20
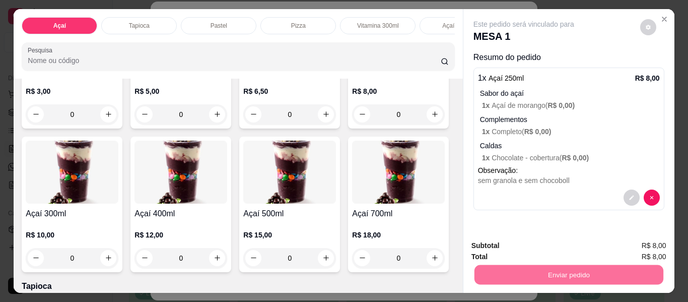
click at [631, 238] on button "Enviar pedido" at bounding box center [640, 245] width 55 height 19
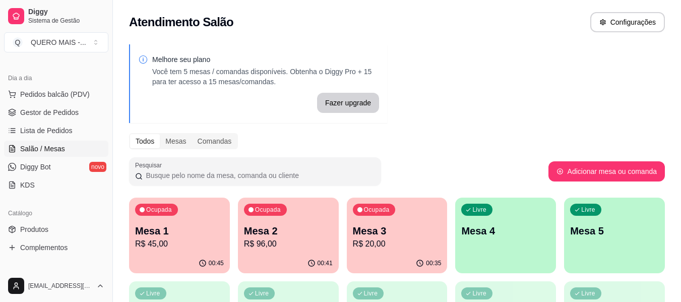
click at [494, 256] on div "Livre Mesa 4" at bounding box center [505, 229] width 101 height 63
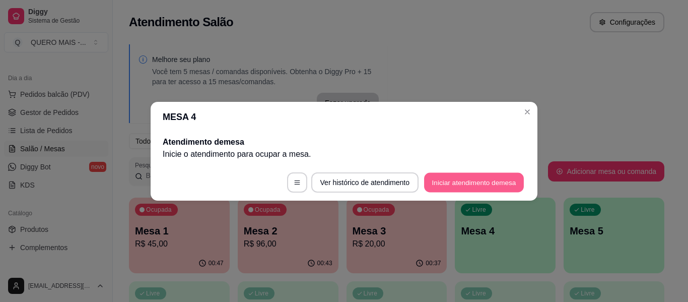
click at [435, 182] on button "Iniciar atendimento de mesa" at bounding box center [474, 182] width 100 height 20
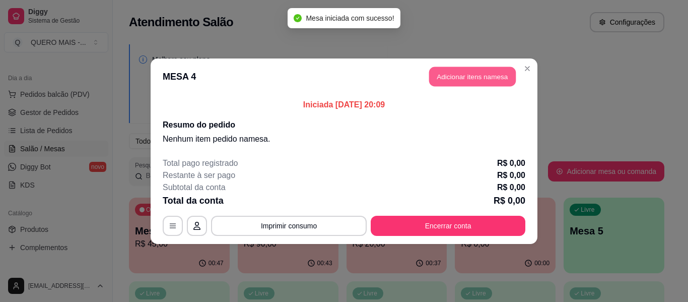
click at [458, 82] on button "Adicionar itens na mesa" at bounding box center [472, 77] width 87 height 20
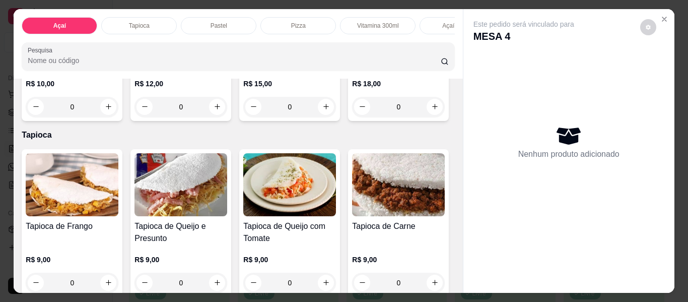
scroll to position [353, 0]
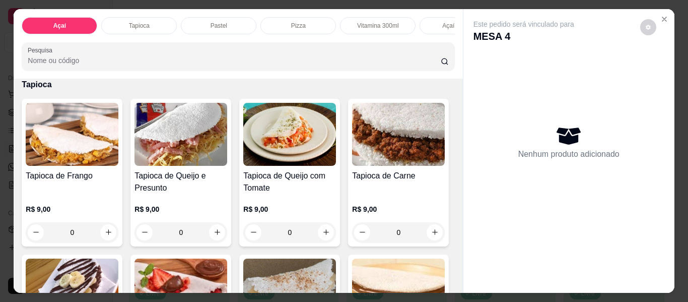
click at [243, 67] on div "0" at bounding box center [289, 56] width 93 height 20
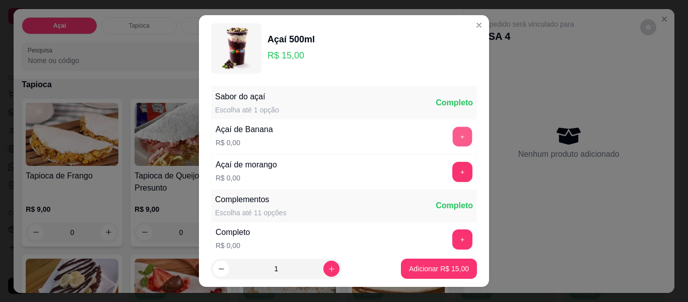
click at [453, 136] on button "+" at bounding box center [463, 137] width 20 height 20
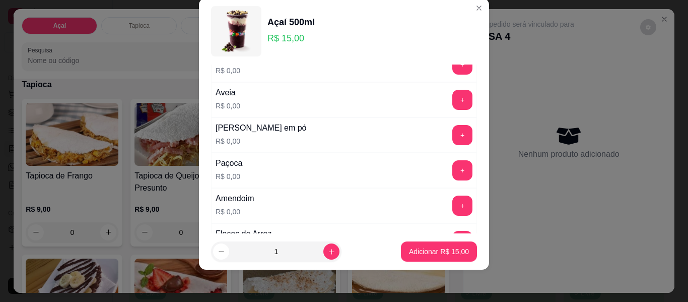
scroll to position [209, 0]
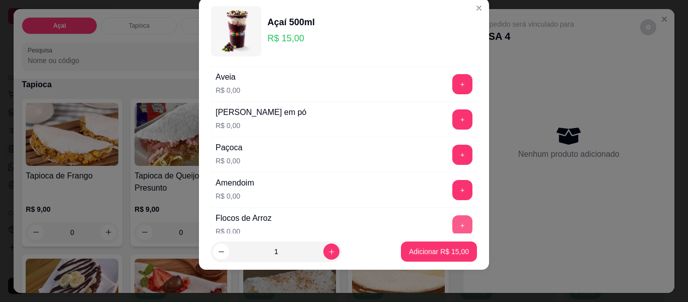
click at [452, 223] on button "+" at bounding box center [462, 225] width 20 height 20
click at [452, 155] on button "+" at bounding box center [462, 155] width 20 height 20
click at [453, 191] on button "+" at bounding box center [463, 190] width 20 height 20
click at [452, 123] on button "+" at bounding box center [462, 119] width 20 height 20
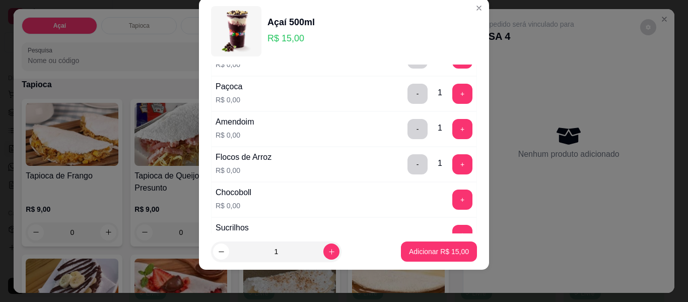
scroll to position [360, 0]
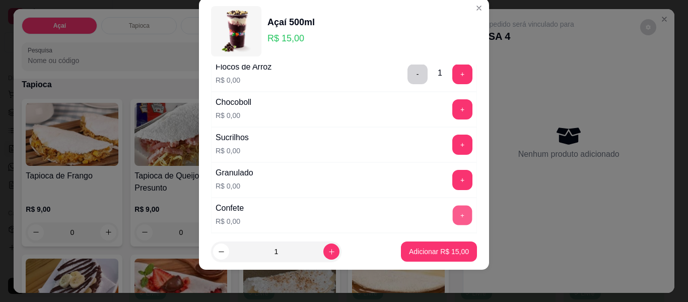
click at [453, 221] on button "+" at bounding box center [463, 216] width 20 height 20
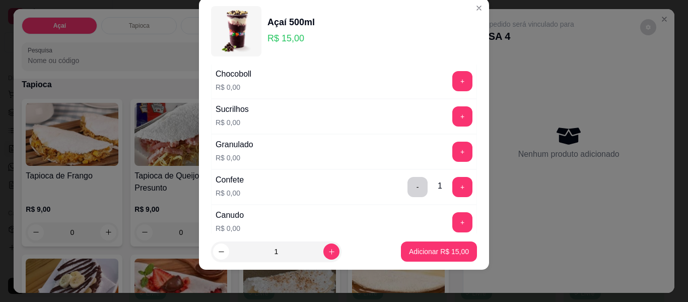
scroll to position [410, 0]
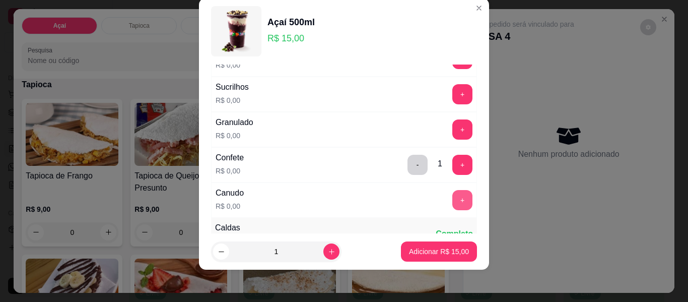
click at [452, 199] on button "+" at bounding box center [462, 200] width 20 height 20
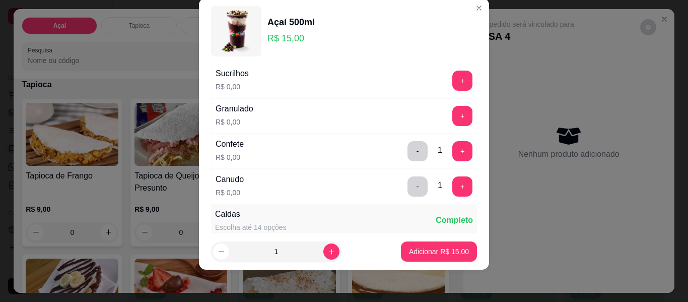
scroll to position [511, 0]
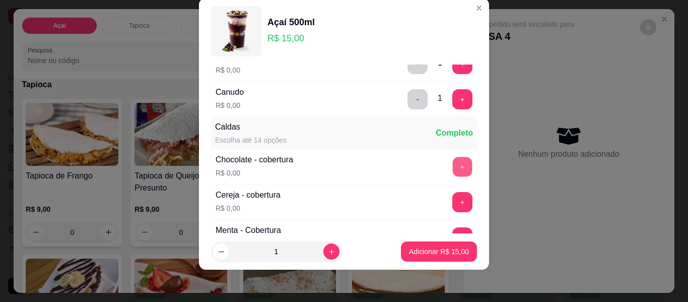
click at [453, 166] on button "+" at bounding box center [463, 167] width 20 height 20
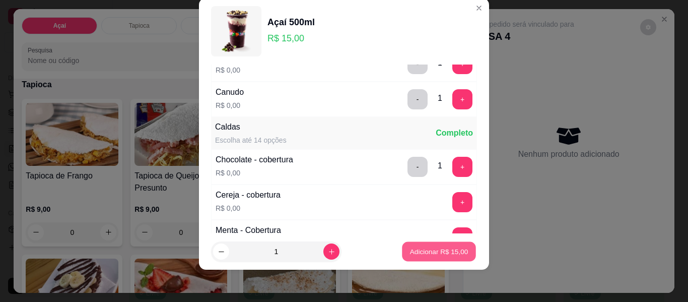
click at [426, 252] on p "Adicionar R$ 15,00" at bounding box center [439, 251] width 58 height 10
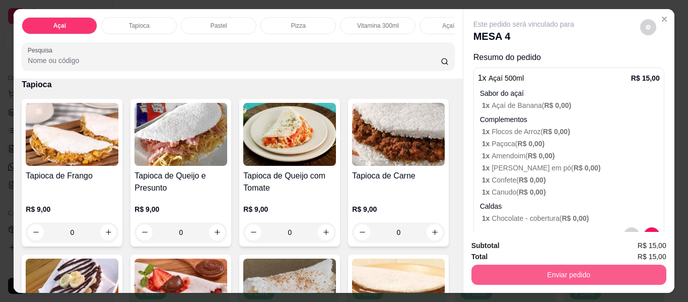
click at [548, 268] on button "Enviar pedido" at bounding box center [569, 275] width 195 height 20
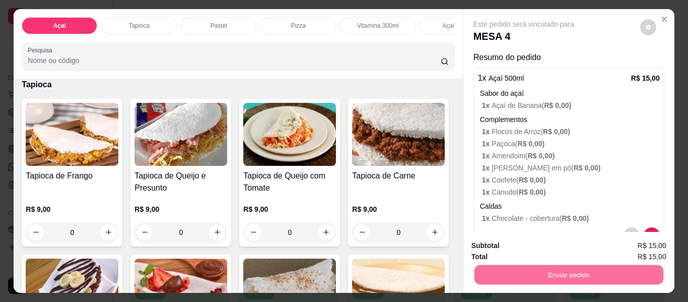
click at [625, 246] on button "Enviar pedido" at bounding box center [640, 246] width 57 height 19
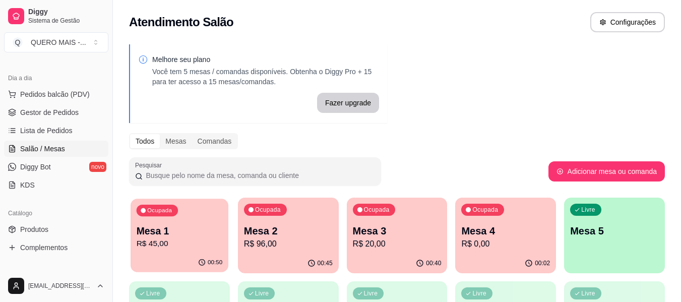
click at [155, 249] on p "R$ 45,00" at bounding box center [180, 244] width 86 height 12
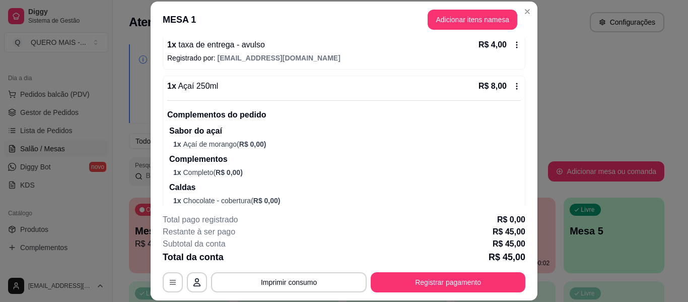
scroll to position [297, 0]
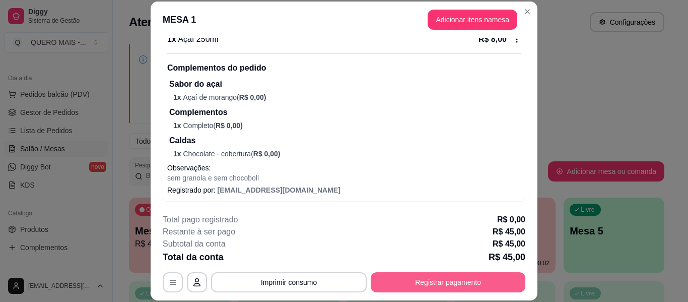
click at [451, 282] on button "Registrar pagamento" at bounding box center [448, 282] width 155 height 20
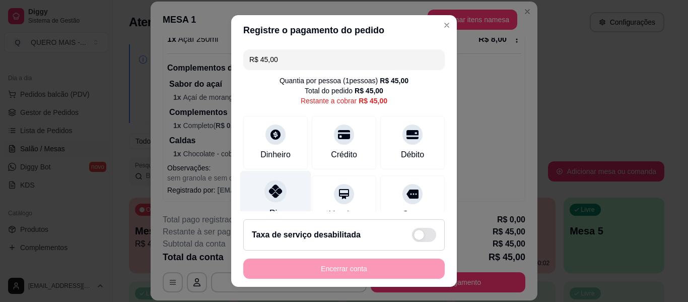
click at [269, 197] on icon at bounding box center [275, 190] width 13 height 13
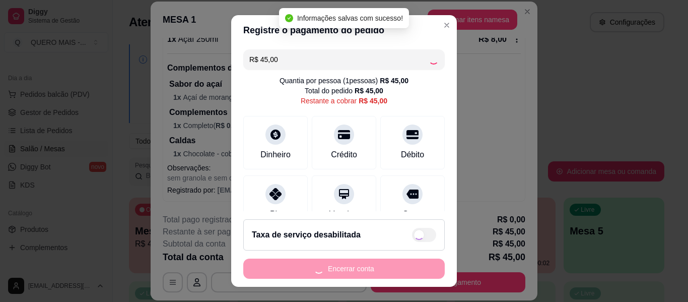
type input "R$ 0,00"
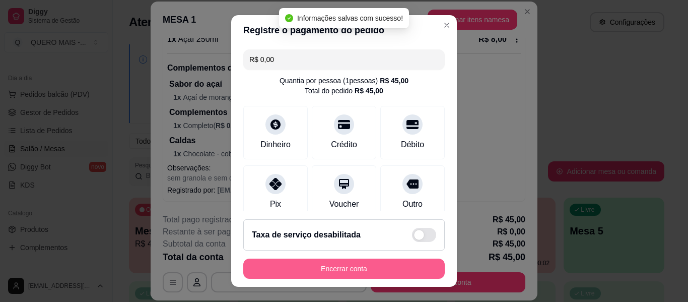
click at [346, 268] on button "Encerrar conta" at bounding box center [344, 268] width 202 height 20
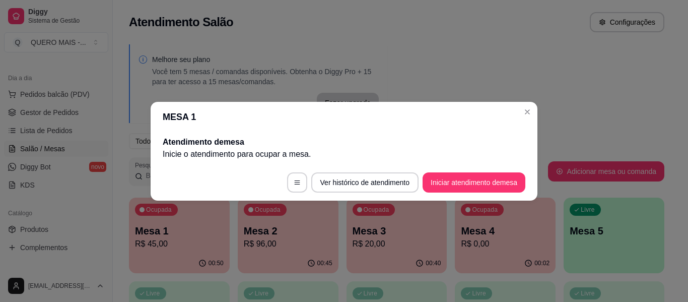
scroll to position [0, 0]
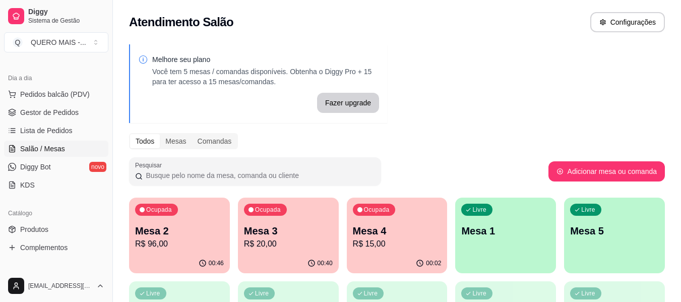
click at [275, 239] on p "R$ 20,00" at bounding box center [288, 244] width 89 height 12
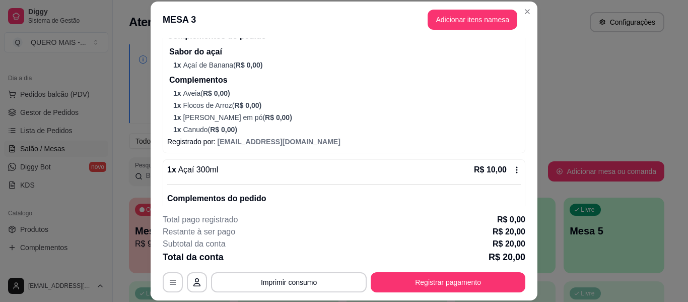
scroll to position [65, 0]
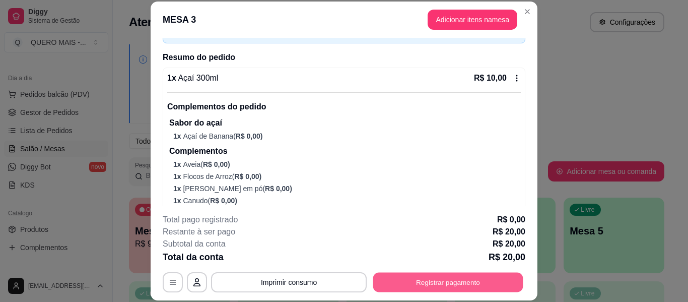
click at [401, 286] on button "Registrar pagamento" at bounding box center [448, 283] width 150 height 20
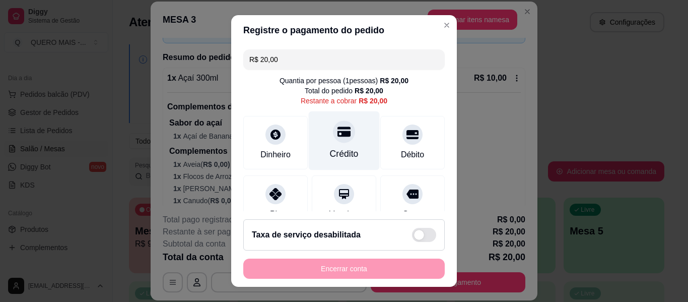
click at [333, 140] on div at bounding box center [344, 131] width 22 height 22
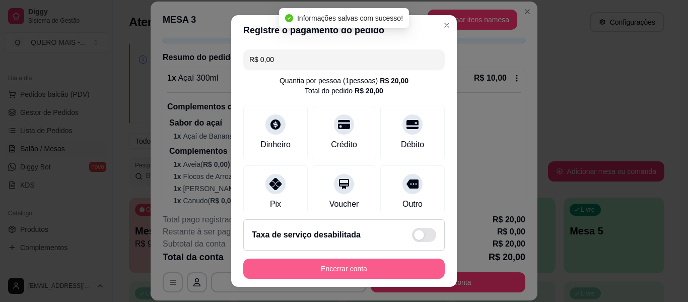
type input "R$ 0,00"
click at [348, 267] on button "Encerrar conta" at bounding box center [344, 268] width 202 height 20
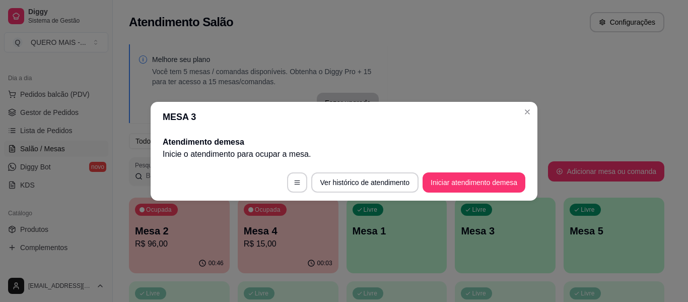
scroll to position [0, 0]
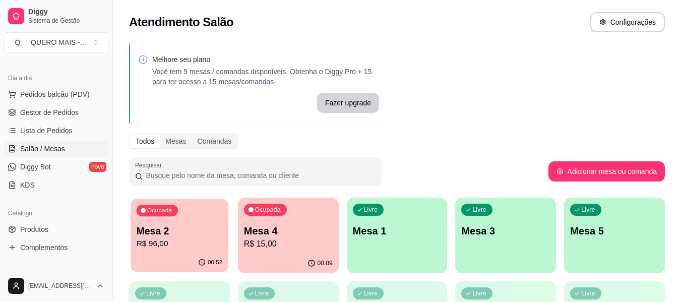
click at [155, 255] on div "00:52" at bounding box center [179, 262] width 98 height 19
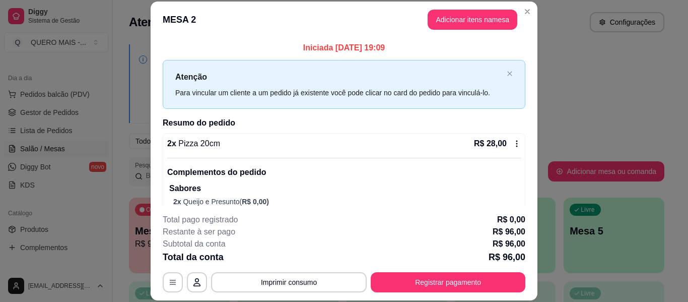
click at [462, 30] on header "MESA 2 Adicionar itens na mesa" at bounding box center [344, 20] width 387 height 36
click at [462, 24] on button "Adicionar itens na mesa" at bounding box center [473, 20] width 90 height 20
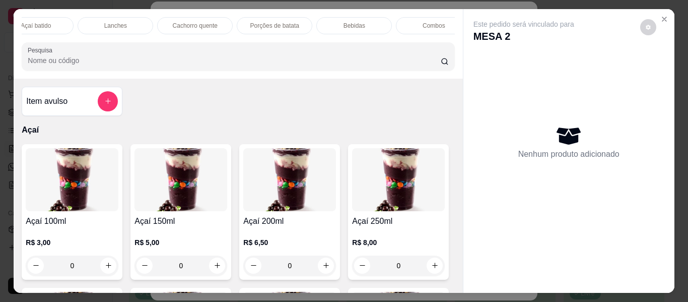
scroll to position [0, 433]
click at [661, 15] on icon "Close" at bounding box center [665, 19] width 8 height 8
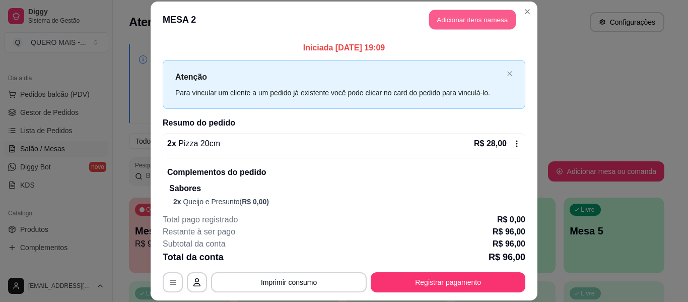
click at [455, 23] on button "Adicionar itens na mesa" at bounding box center [472, 20] width 87 height 20
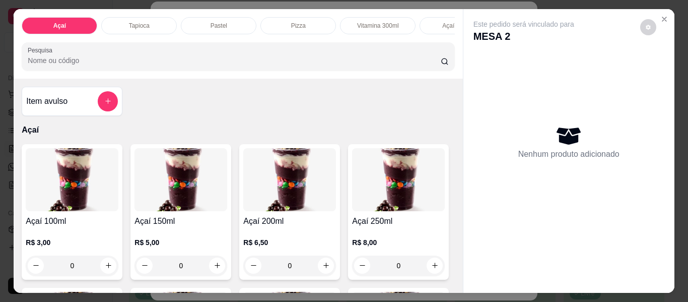
scroll to position [0, 367]
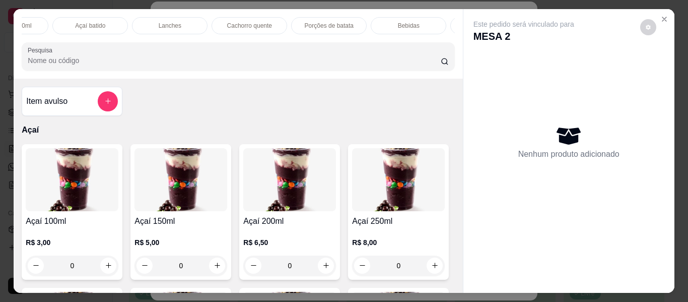
click at [410, 24] on p "Bebidas" at bounding box center [409, 26] width 22 height 8
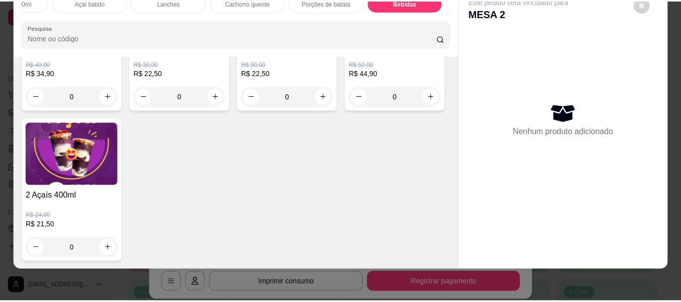
scroll to position [3418, 0]
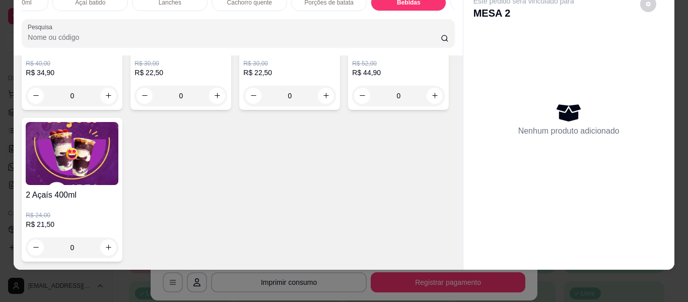
type input "1"
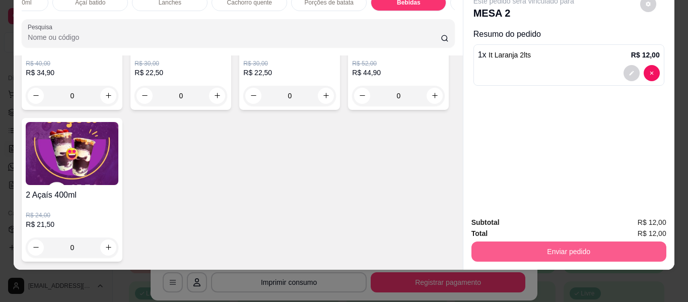
click at [579, 241] on button "Enviar pedido" at bounding box center [569, 251] width 195 height 20
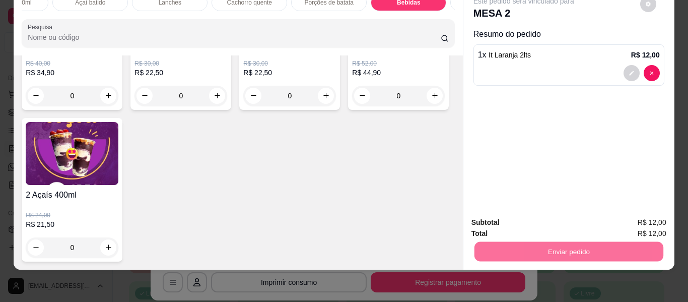
click at [632, 217] on button "Enviar pedido" at bounding box center [640, 218] width 55 height 19
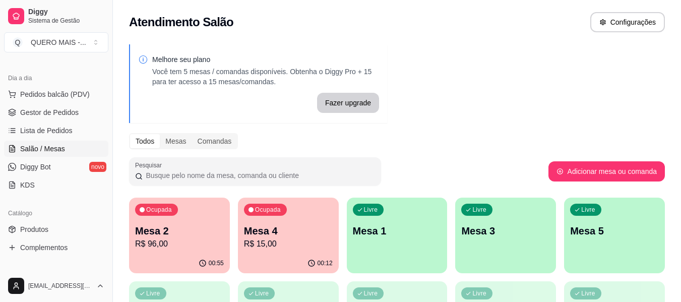
click at [290, 246] on p "R$ 15,00" at bounding box center [288, 244] width 89 height 12
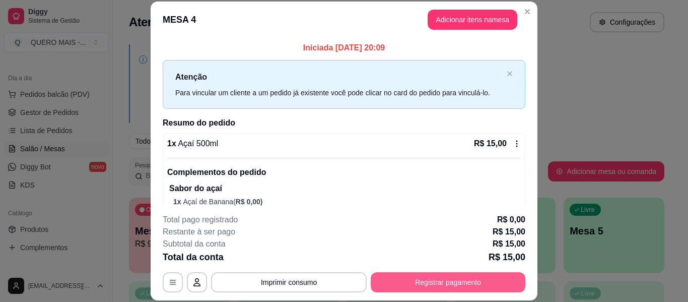
click at [448, 281] on button "Registrar pagamento" at bounding box center [448, 282] width 155 height 20
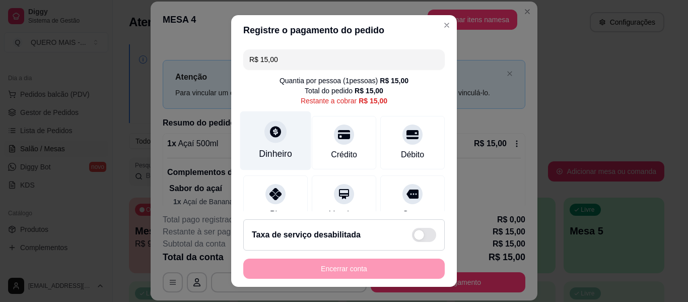
click at [269, 150] on div "Dinheiro" at bounding box center [275, 153] width 33 height 13
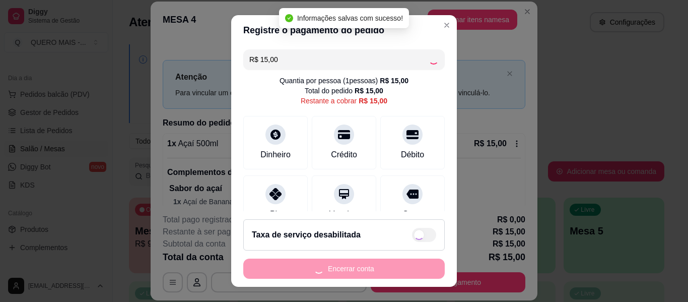
type input "R$ 0,00"
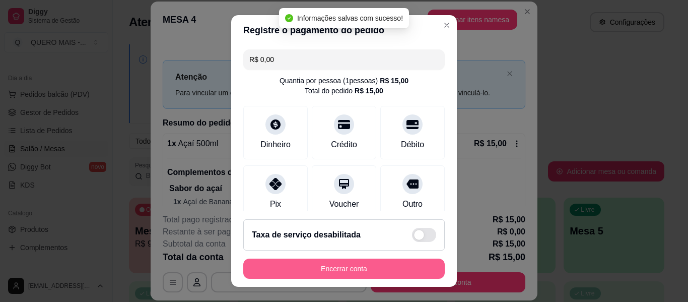
click at [333, 270] on button "Encerrar conta" at bounding box center [344, 268] width 202 height 20
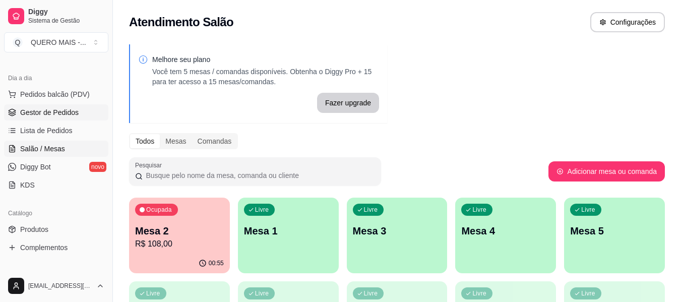
click at [50, 115] on span "Gestor de Pedidos" at bounding box center [49, 112] width 58 height 10
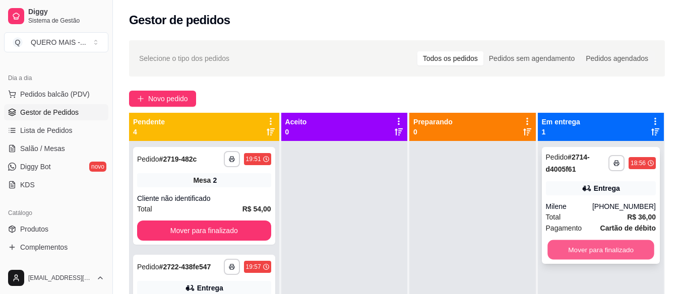
click at [572, 246] on button "Mover para finalizado" at bounding box center [600, 250] width 107 height 20
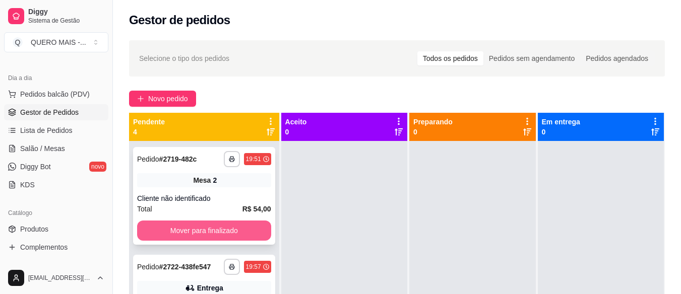
click at [215, 227] on button "Mover para finalizado" at bounding box center [204, 231] width 134 height 20
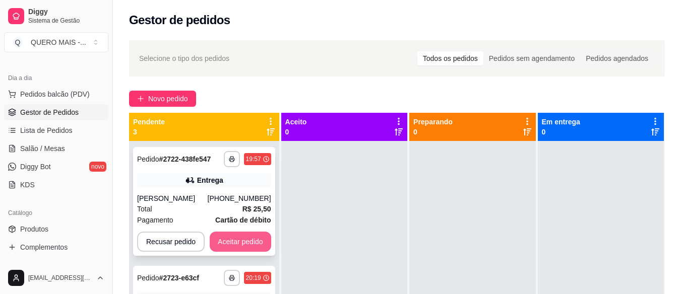
click at [250, 252] on button "Aceitar pedido" at bounding box center [240, 242] width 61 height 20
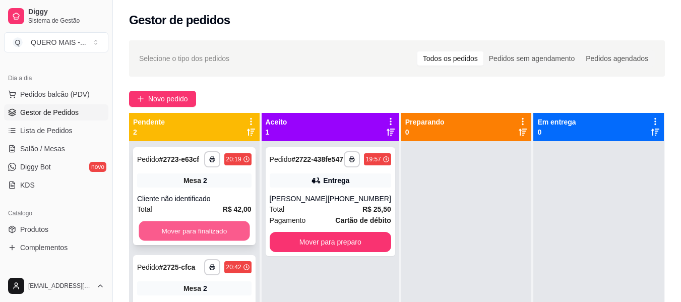
click at [222, 231] on button "Mover para finalizado" at bounding box center [194, 231] width 111 height 20
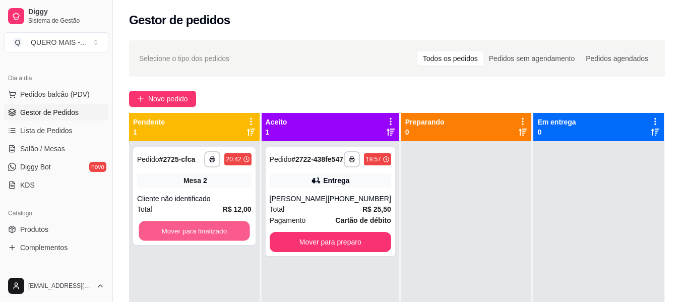
click at [222, 231] on button "Mover para finalizado" at bounding box center [194, 231] width 111 height 20
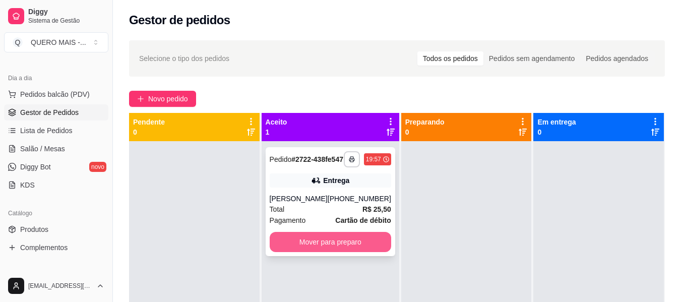
click at [321, 252] on button "Mover para preparo" at bounding box center [330, 242] width 121 height 20
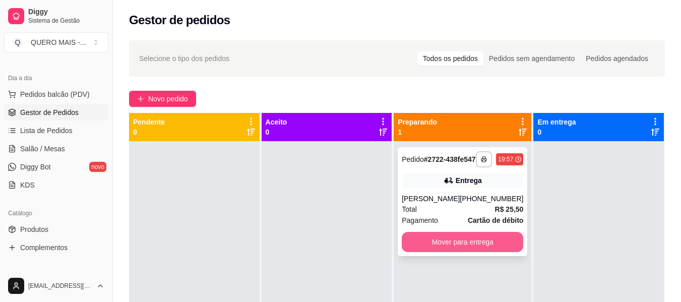
click at [433, 252] on button "Mover para entrega" at bounding box center [462, 242] width 121 height 20
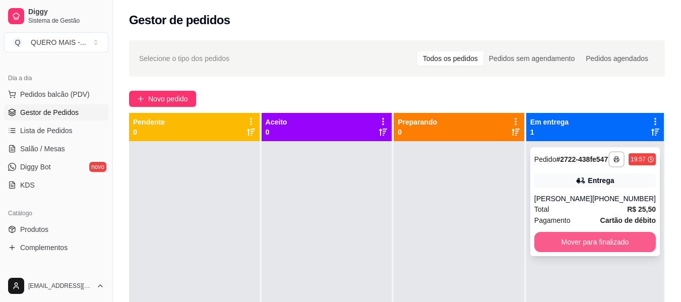
click at [555, 252] on button "Mover para finalizado" at bounding box center [594, 242] width 121 height 20
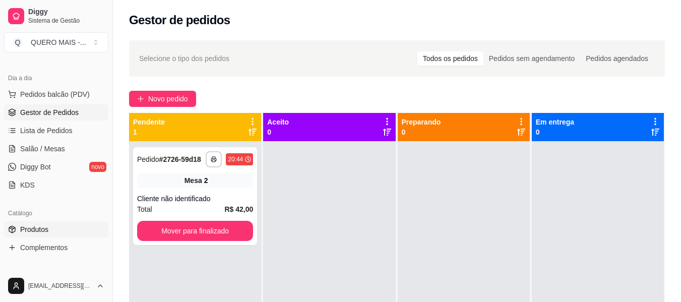
click at [33, 227] on span "Produtos" at bounding box center [34, 229] width 28 height 10
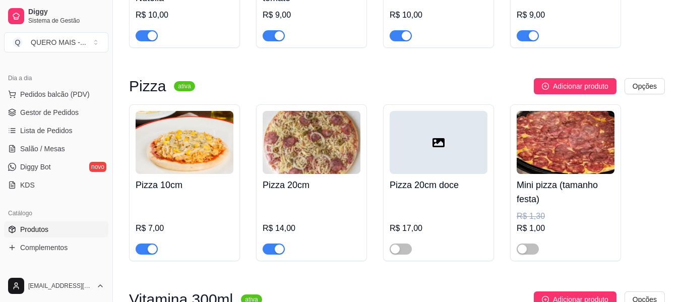
scroll to position [1461, 0]
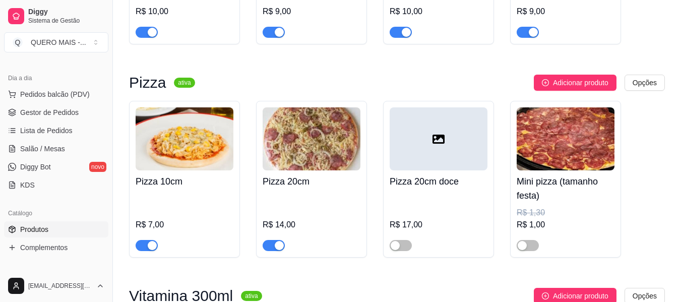
click at [278, 240] on span "button" at bounding box center [273, 245] width 22 height 11
click at [151, 241] on div "button" at bounding box center [152, 245] width 9 height 9
click at [37, 149] on span "Salão / Mesas" at bounding box center [42, 149] width 45 height 10
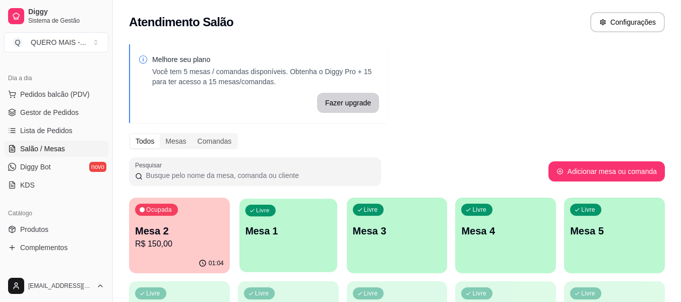
click at [280, 258] on div "Livre Mesa 1" at bounding box center [288, 229] width 98 height 61
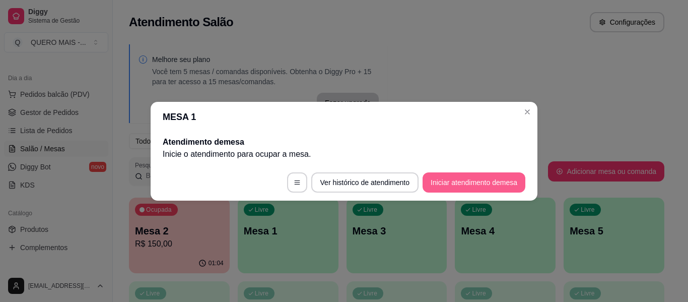
click at [497, 178] on button "Iniciar atendimento de mesa" at bounding box center [474, 182] width 103 height 20
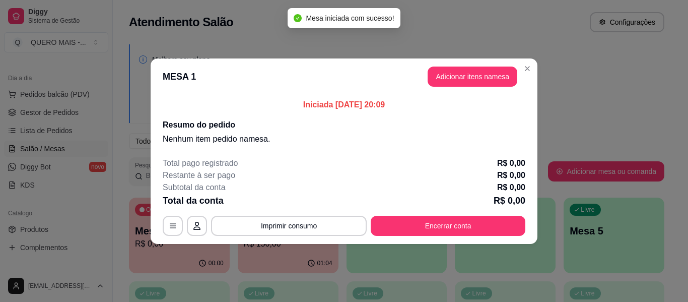
click at [482, 88] on header "MESA 1 Adicionar itens na mesa" at bounding box center [344, 76] width 387 height 36
click at [485, 79] on button "Adicionar itens na mesa" at bounding box center [473, 77] width 90 height 20
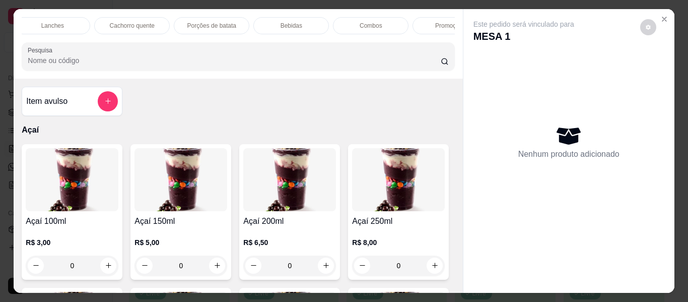
scroll to position [0, 406]
click at [298, 22] on div "Bebidas" at bounding box center [290, 25] width 76 height 17
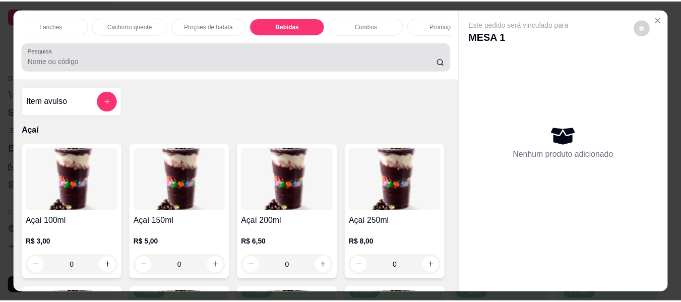
scroll to position [27, 0]
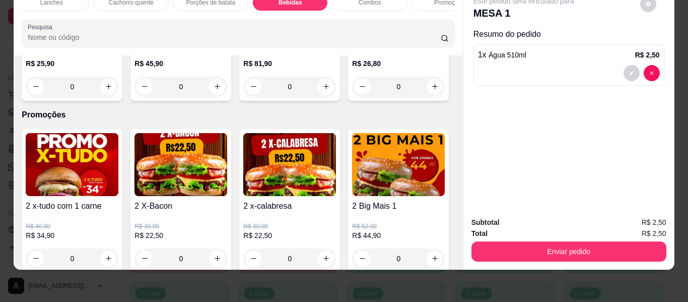
type input "2"
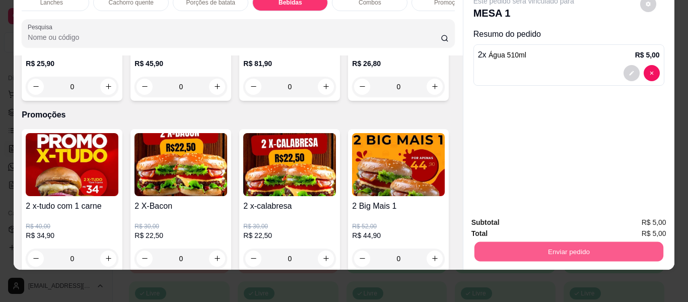
click at [517, 251] on button "Enviar pedido" at bounding box center [568, 252] width 189 height 20
click at [639, 216] on button "Enviar pedido" at bounding box center [640, 218] width 57 height 19
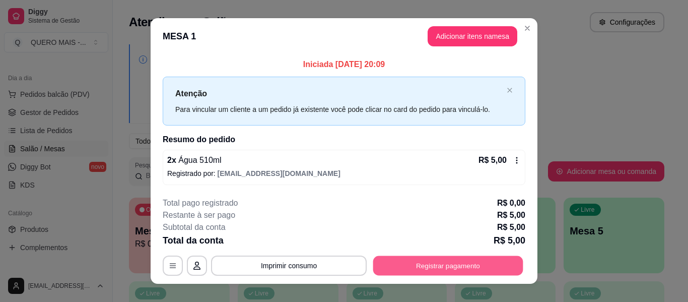
click at [422, 262] on button "Registrar pagamento" at bounding box center [448, 266] width 150 height 20
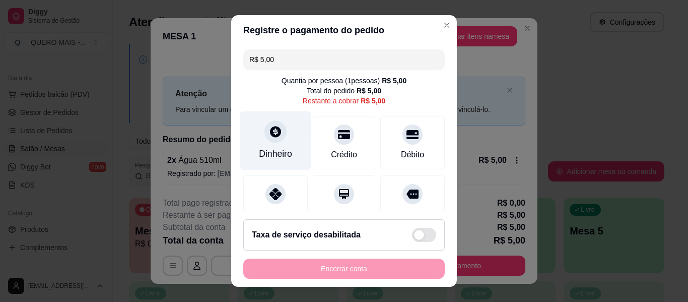
click at [274, 141] on div at bounding box center [276, 131] width 22 height 22
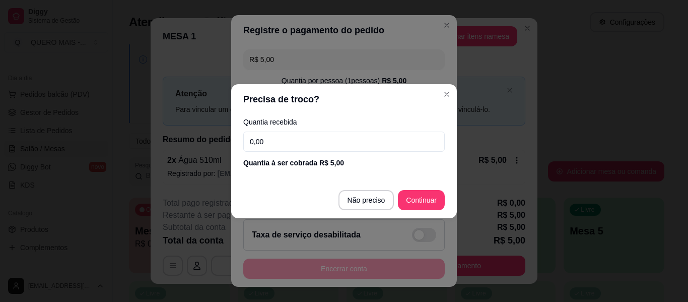
click at [284, 142] on input "0,00" at bounding box center [344, 142] width 202 height 20
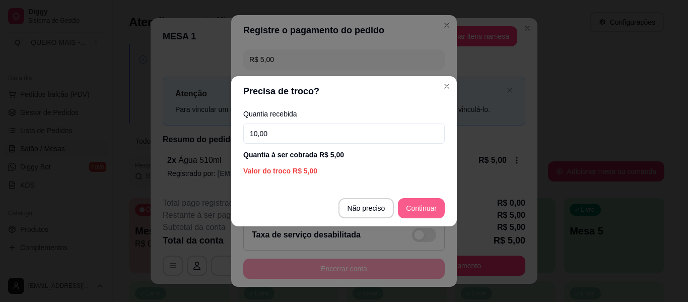
type input "10,00"
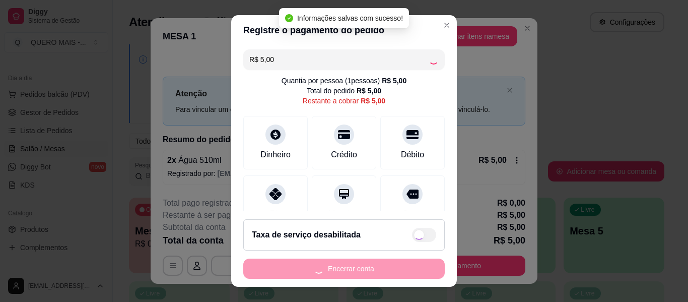
type input "R$ 0,00"
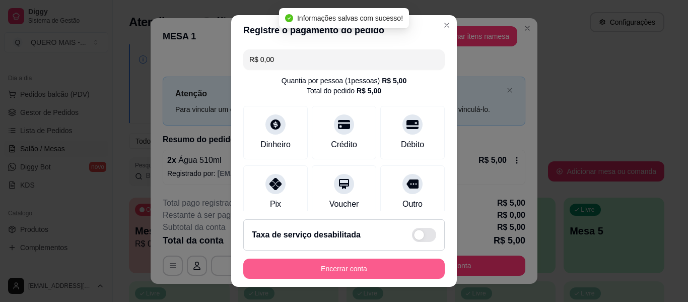
click at [373, 271] on button "Encerrar conta" at bounding box center [344, 268] width 202 height 20
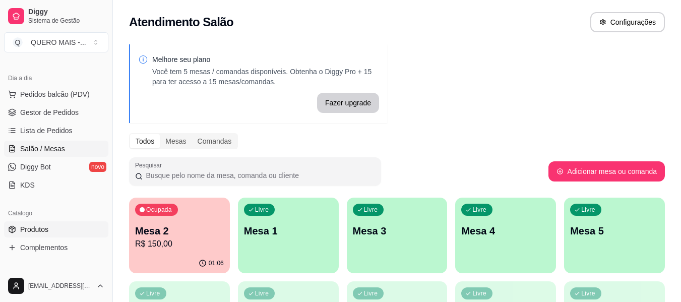
click at [43, 230] on span "Produtos" at bounding box center [34, 229] width 28 height 10
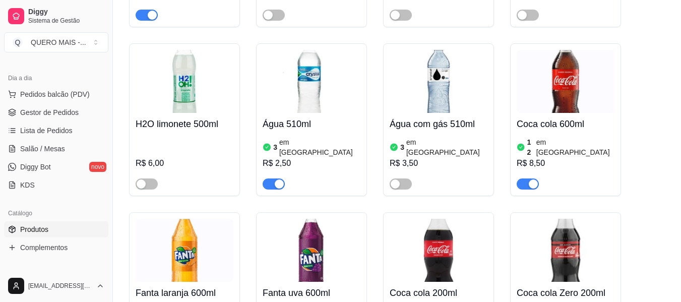
scroll to position [4232, 0]
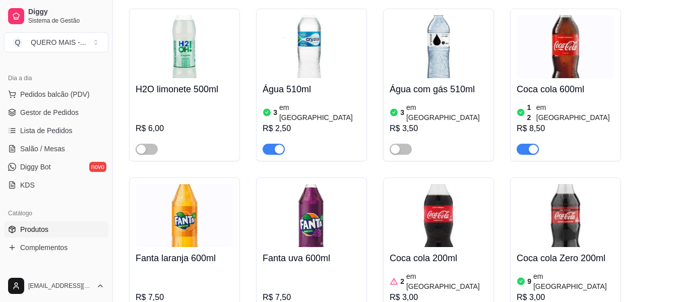
click at [282, 145] on div "button" at bounding box center [279, 149] width 9 height 9
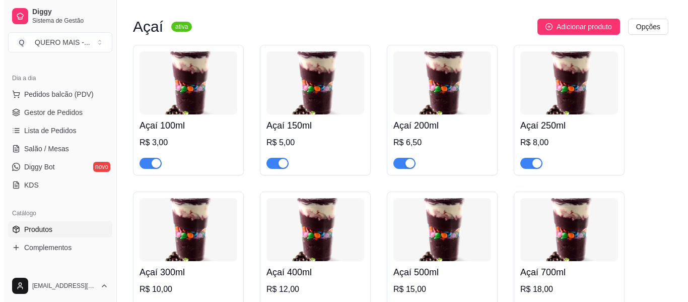
scroll to position [0, 0]
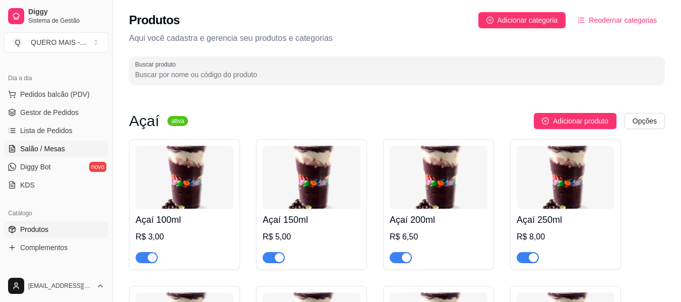
click at [39, 148] on span "Salão / Mesas" at bounding box center [42, 149] width 45 height 10
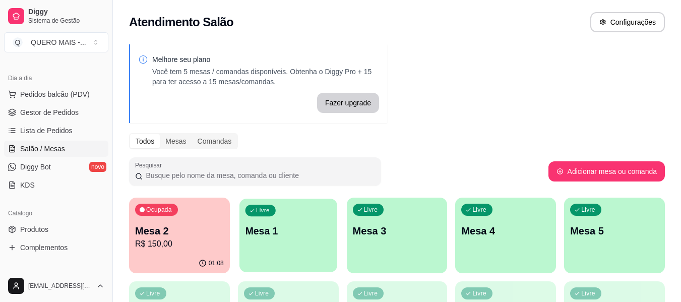
click at [299, 238] on div "Livre Mesa 1" at bounding box center [288, 229] width 98 height 61
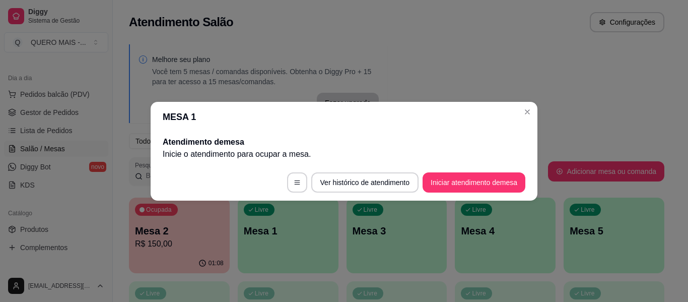
click at [476, 188] on button "Iniciar atendimento de mesa" at bounding box center [474, 182] width 103 height 20
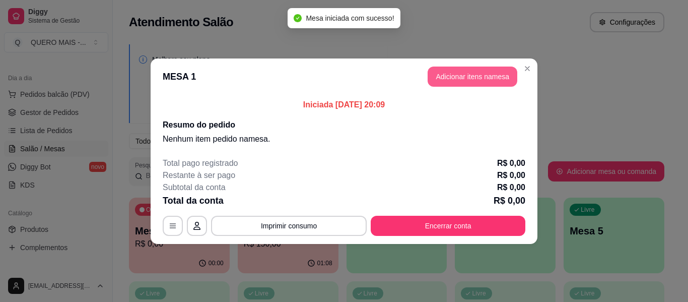
click at [477, 82] on button "Adicionar itens na mesa" at bounding box center [473, 77] width 90 height 20
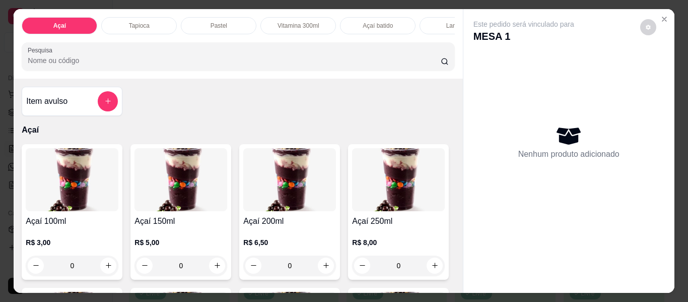
scroll to position [0, 280]
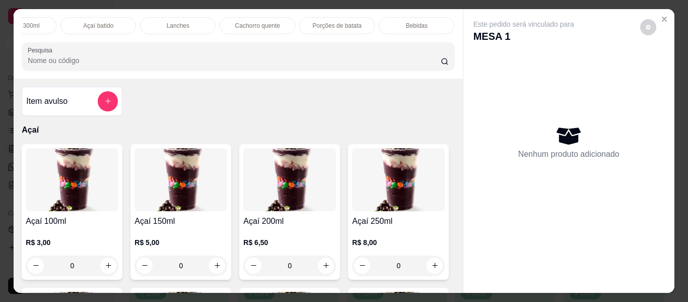
click at [167, 23] on p "Lanches" at bounding box center [178, 26] width 23 height 8
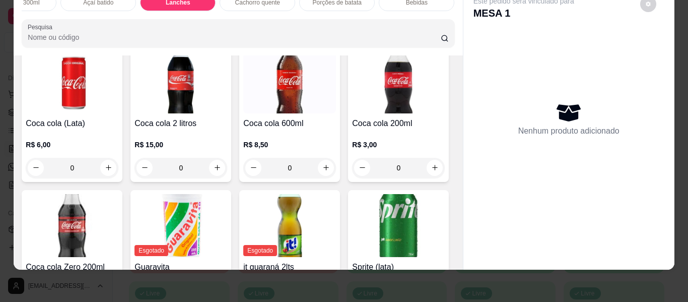
scroll to position [2169, 0]
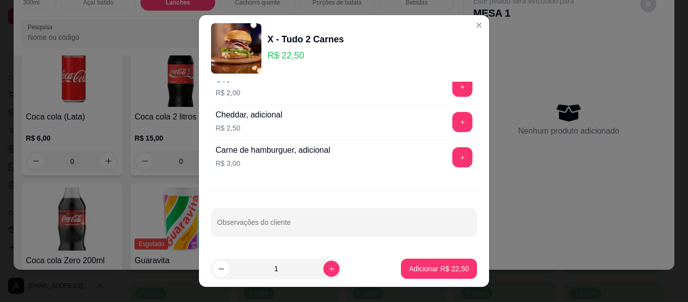
scroll to position [17, 0]
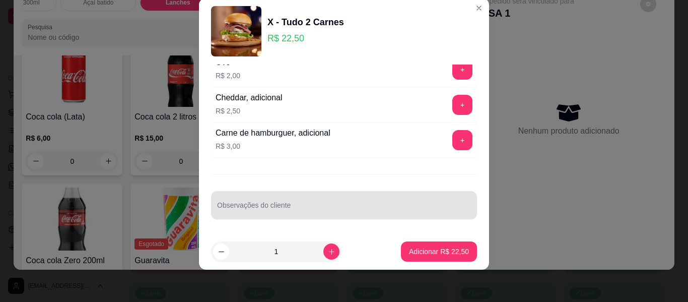
click at [343, 209] on div at bounding box center [344, 205] width 254 height 20
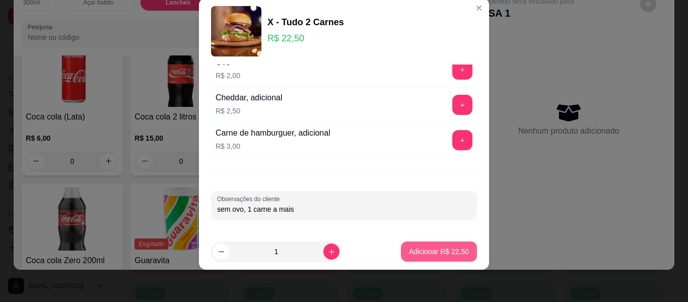
type input "sem ovo, 1 carne a mais"
click at [425, 250] on p "Adicionar R$ 22,50" at bounding box center [439, 251] width 58 height 10
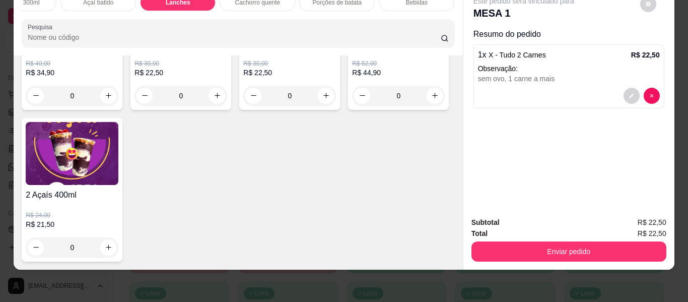
scroll to position [2875, 0]
type input "1"
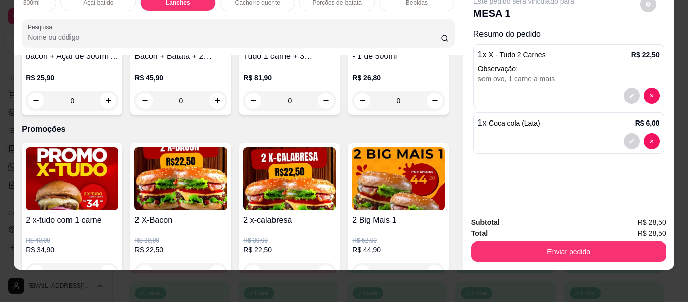
scroll to position [0, 0]
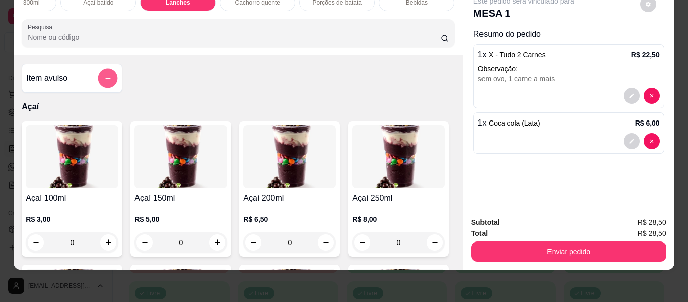
click at [107, 80] on icon "add-separate-item" at bounding box center [108, 79] width 8 height 8
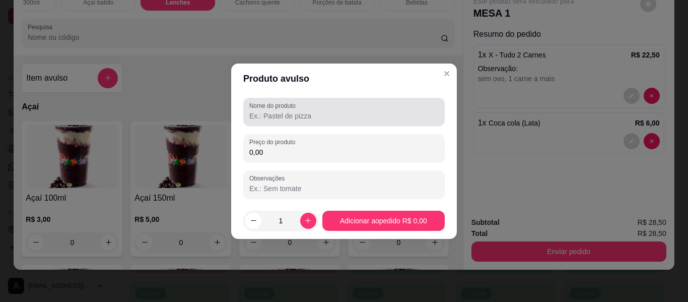
click at [309, 109] on div at bounding box center [343, 112] width 189 height 20
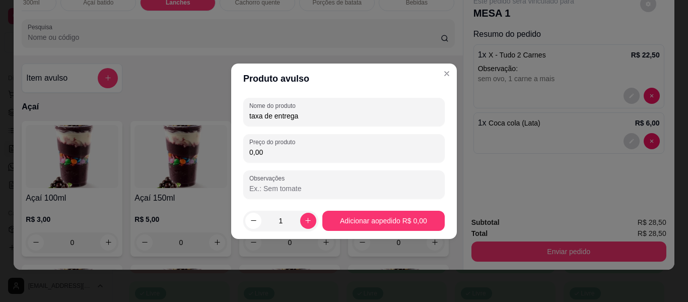
type input "taxa de entrega"
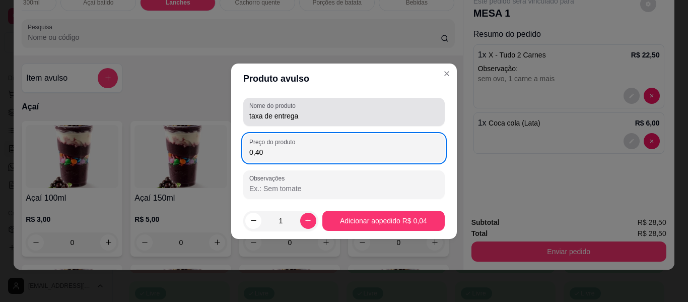
type input "4,00"
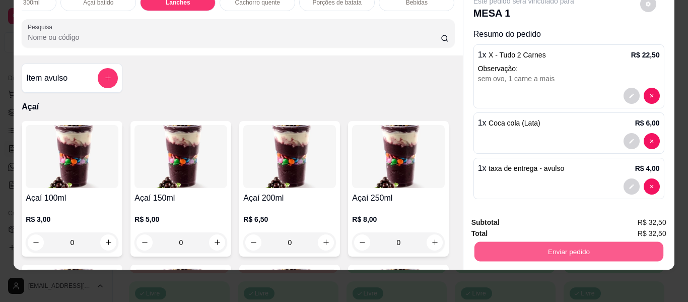
click at [532, 242] on button "Enviar pedido" at bounding box center [568, 252] width 189 height 20
click at [632, 220] on button "Enviar pedido" at bounding box center [640, 218] width 57 height 19
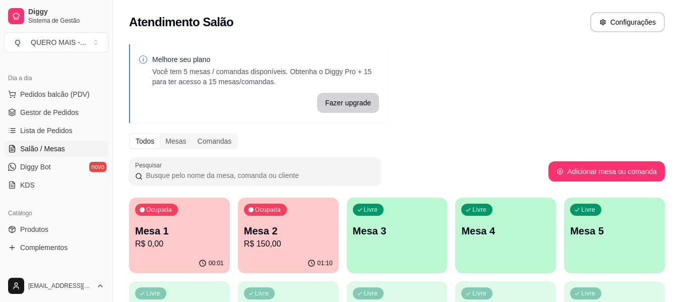
click at [387, 257] on div "Livre Mesa 3" at bounding box center [397, 229] width 101 height 63
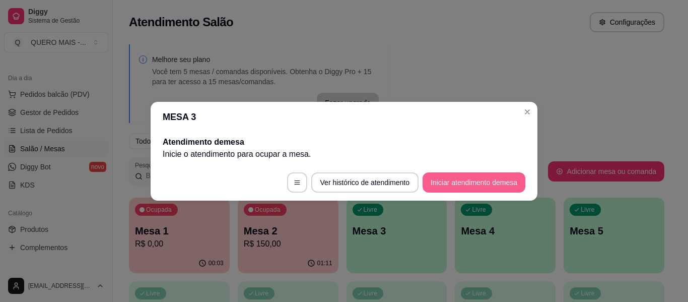
click at [484, 188] on button "Iniciar atendimento de mesa" at bounding box center [474, 182] width 103 height 20
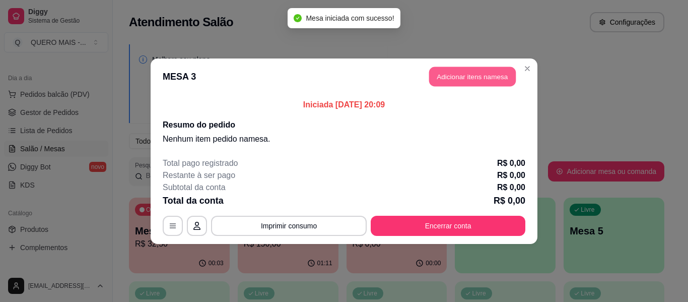
click at [446, 74] on button "Adicionar itens na mesa" at bounding box center [472, 77] width 87 height 20
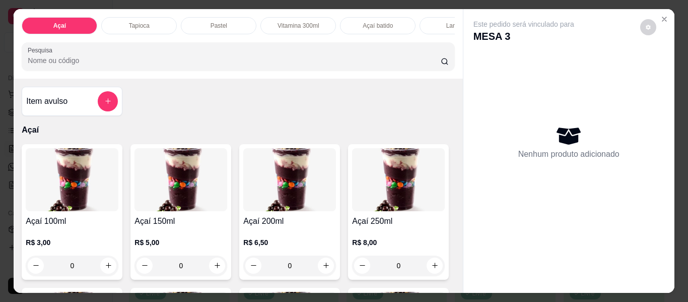
scroll to position [0, 439]
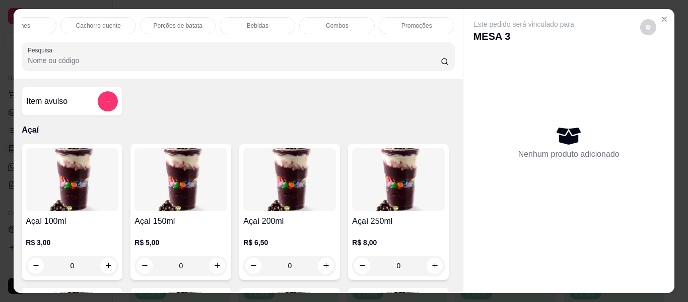
click at [419, 22] on p "Promoções" at bounding box center [417, 26] width 31 height 8
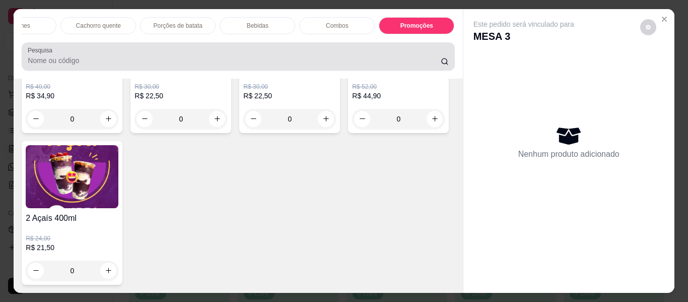
scroll to position [27, 0]
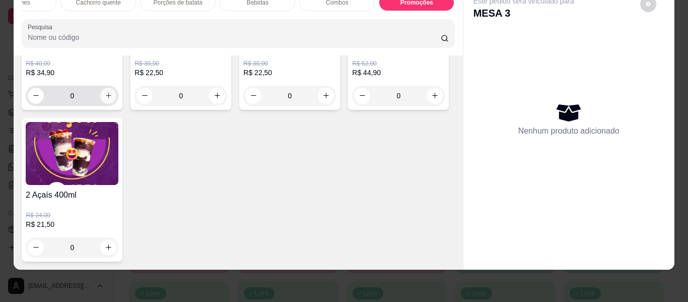
click at [107, 99] on icon "increase-product-quantity" at bounding box center [109, 96] width 8 height 8
type input "1"
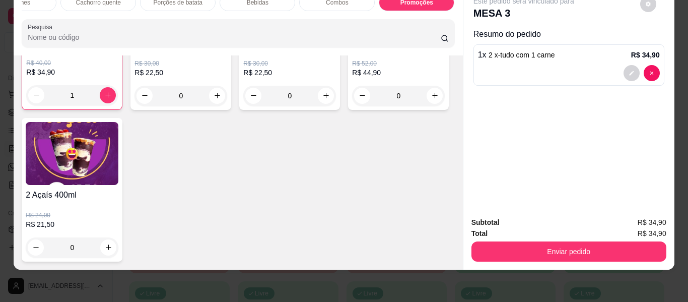
scroll to position [3895, 0]
click at [118, 240] on div "0" at bounding box center [72, 247] width 93 height 20
click at [451, 94] on div "Item avulso Açaí Açaí 100ml R$ 3,00 0 Açaí 150ml R$ 5,00 0 Açaí 200ml R$ 6,50 0…" at bounding box center [238, 162] width 449 height 214
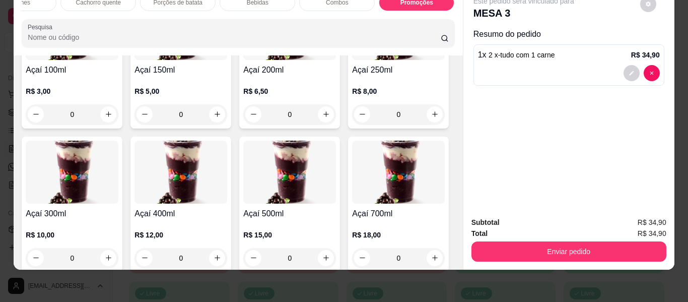
scroll to position [202, 0]
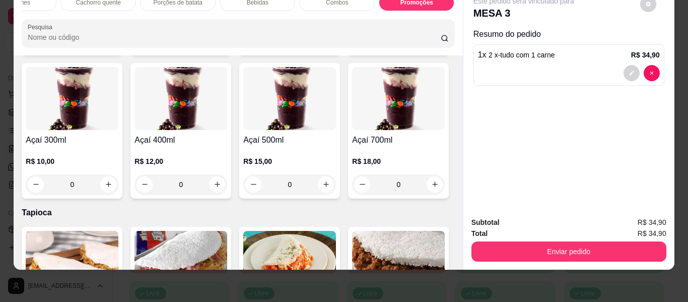
click at [227, 186] on div "0" at bounding box center [181, 184] width 93 height 20
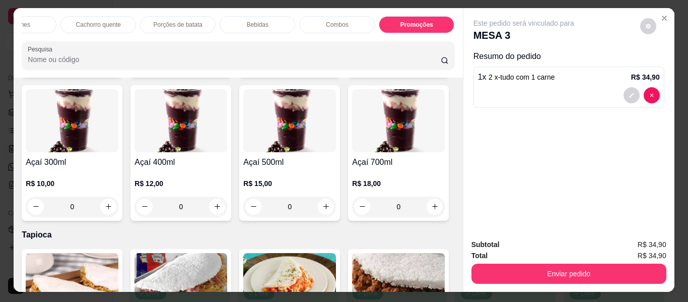
scroll to position [0, 0]
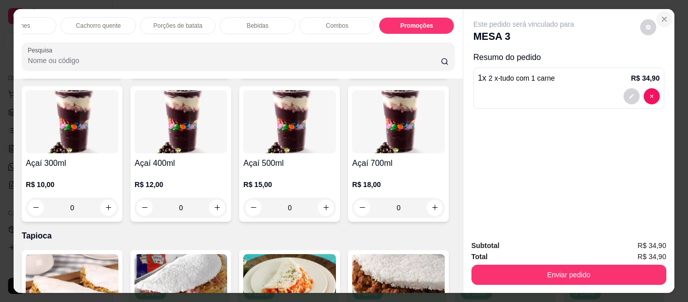
click at [661, 17] on icon "Close" at bounding box center [665, 19] width 8 height 8
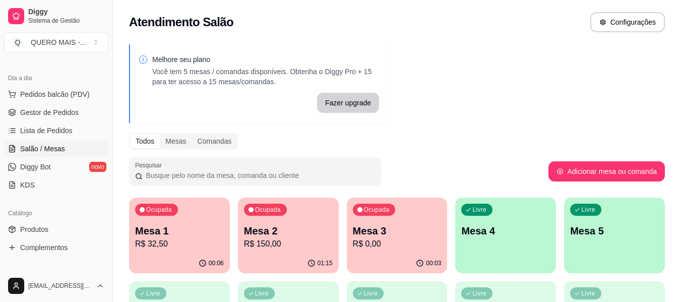
click at [500, 249] on div "Livre Mesa 4" at bounding box center [505, 229] width 101 height 63
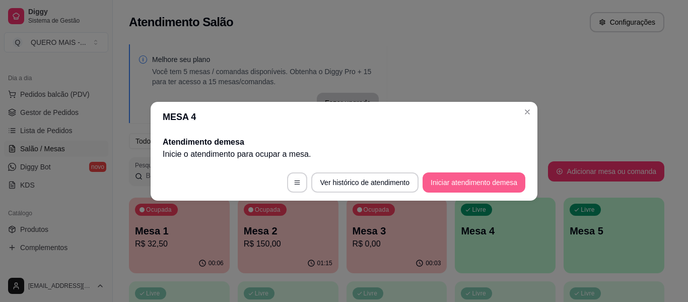
click at [477, 185] on button "Iniciar atendimento de mesa" at bounding box center [474, 182] width 103 height 20
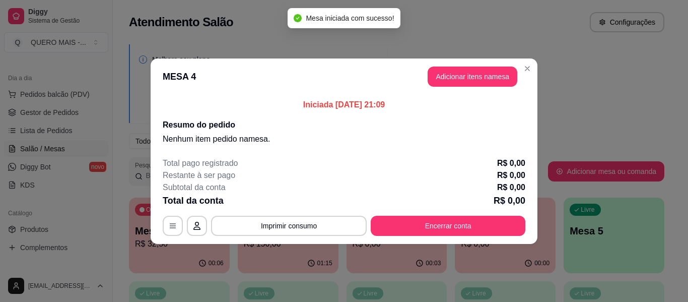
click at [469, 88] on header "MESA 4 Adicionar itens na mesa" at bounding box center [344, 76] width 387 height 36
click at [466, 76] on button "Adicionar itens na mesa" at bounding box center [473, 77] width 90 height 20
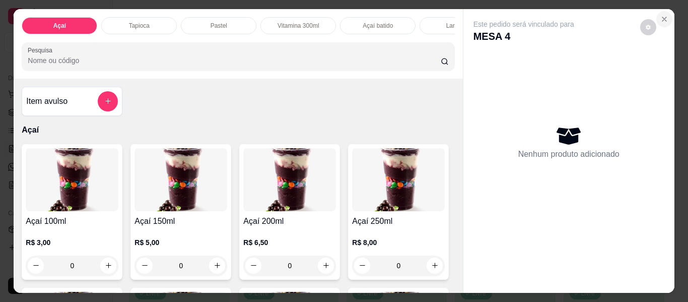
click at [662, 15] on icon "Close" at bounding box center [665, 19] width 8 height 8
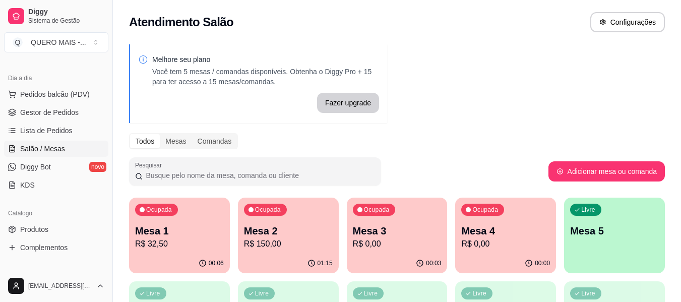
click at [269, 251] on div "Ocupada Mesa 2 R$ 150,00" at bounding box center [288, 226] width 101 height 56
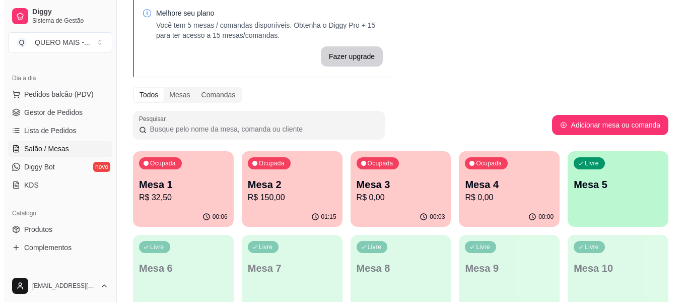
scroll to position [101, 0]
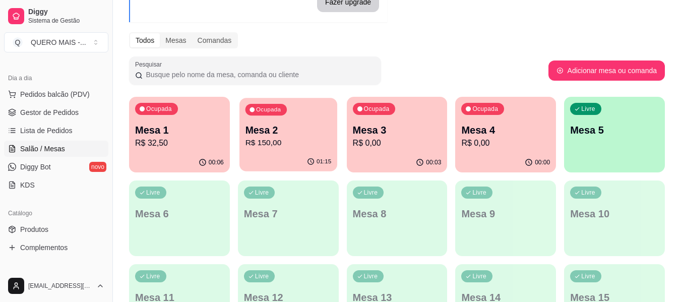
click at [294, 122] on div "Ocupada Mesa 2 R$ 150,00" at bounding box center [288, 125] width 98 height 54
click at [300, 140] on p "R$ 150,00" at bounding box center [288, 143] width 89 height 12
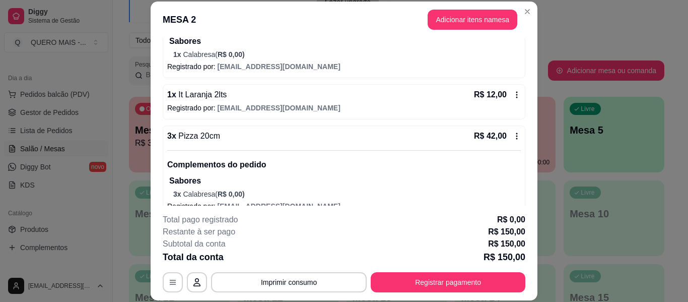
scroll to position [499, 0]
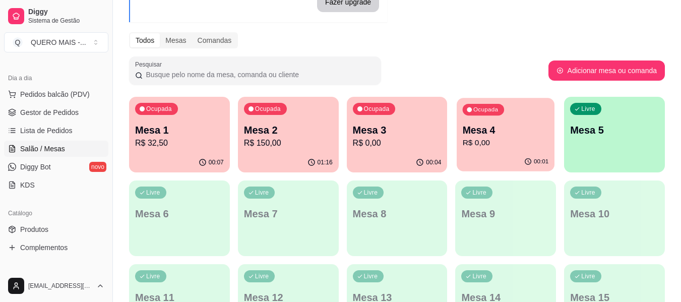
click at [519, 157] on div "00:01" at bounding box center [505, 161] width 98 height 19
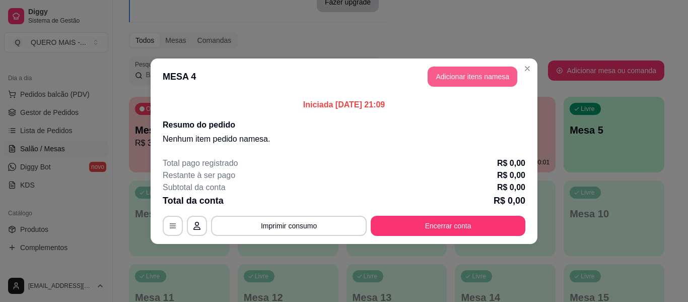
click at [468, 76] on button "Adicionar itens na mesa" at bounding box center [473, 77] width 90 height 20
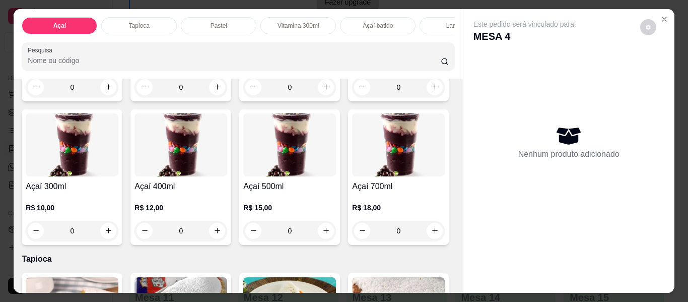
scroll to position [202, 0]
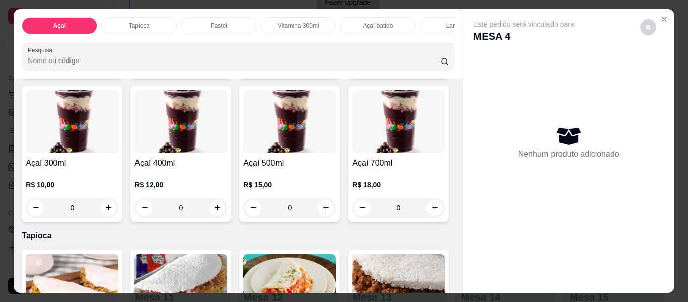
click at [227, 213] on div "0" at bounding box center [181, 208] width 93 height 20
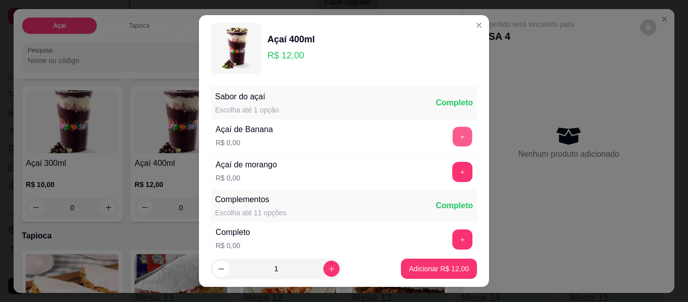
click at [453, 137] on button "+" at bounding box center [463, 137] width 20 height 20
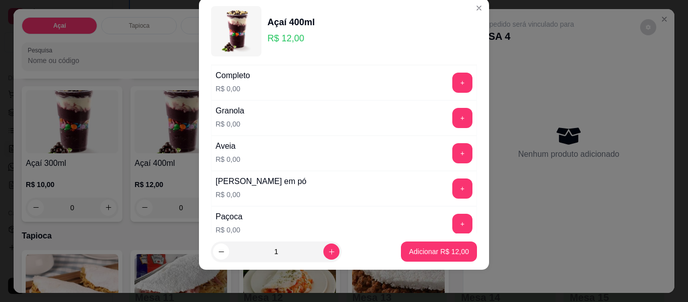
scroll to position [108, 0]
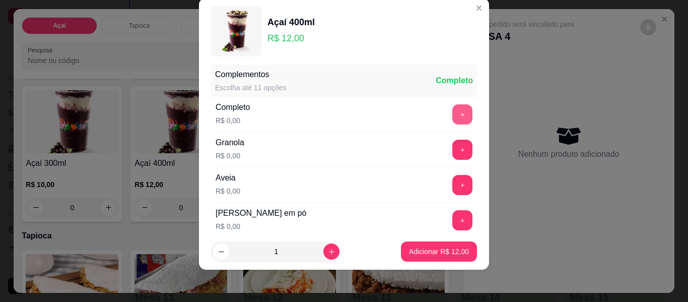
click at [452, 113] on button "+" at bounding box center [462, 114] width 20 height 20
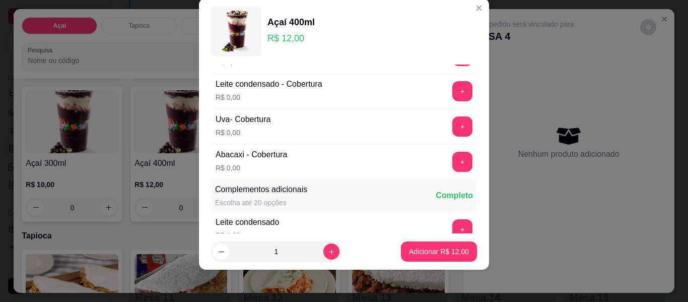
scroll to position [958, 0]
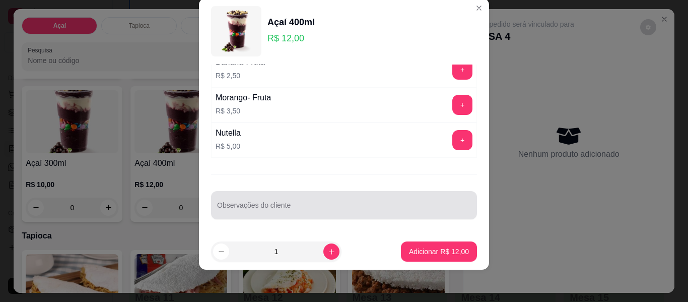
click at [356, 200] on div at bounding box center [344, 205] width 254 height 20
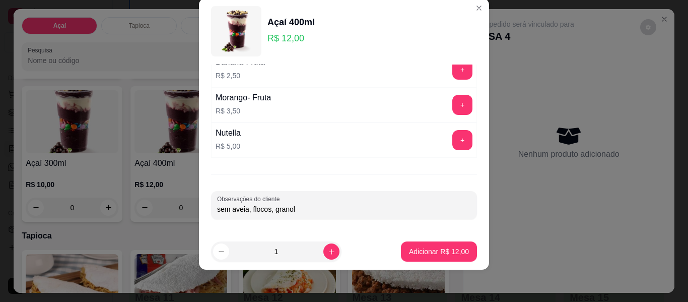
type input "sem aveia, flocos, granola"
click at [436, 243] on button "Adicionar R$ 12,00" at bounding box center [439, 251] width 76 height 20
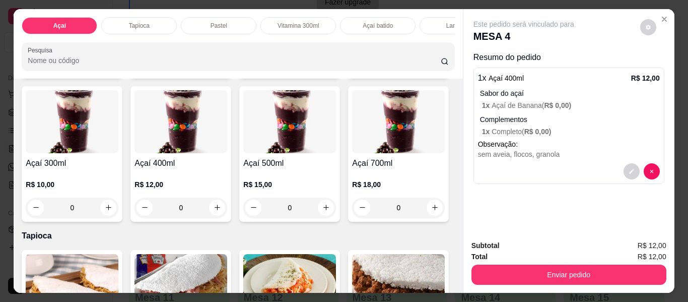
click at [227, 212] on div "0" at bounding box center [181, 208] width 93 height 20
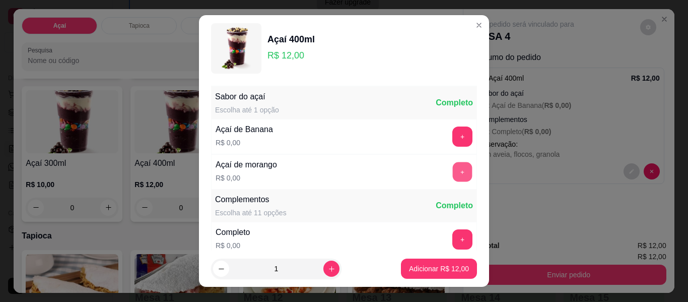
click at [453, 169] on button "+" at bounding box center [463, 172] width 20 height 20
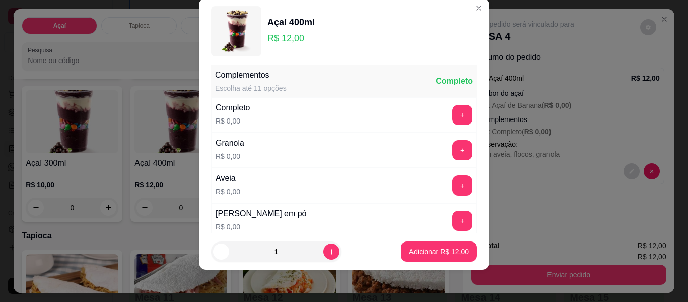
scroll to position [108, 0]
click at [452, 118] on button "+" at bounding box center [462, 114] width 20 height 20
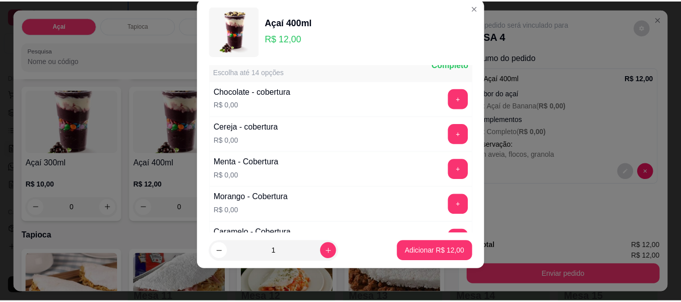
scroll to position [561, 0]
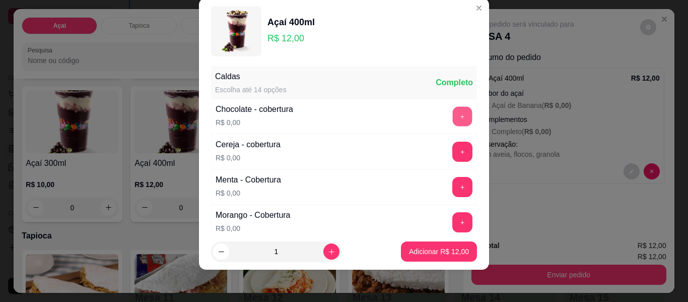
click at [453, 120] on button "+" at bounding box center [463, 117] width 20 height 20
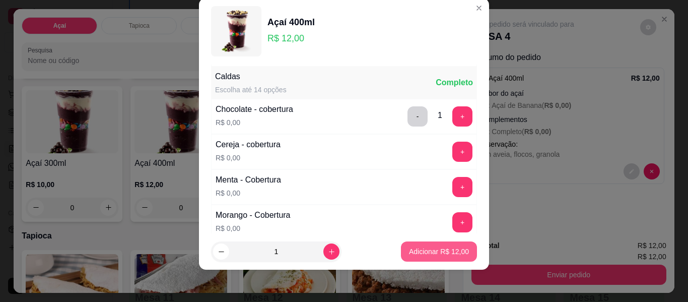
click at [435, 249] on p "Adicionar R$ 12,00" at bounding box center [439, 251] width 60 height 10
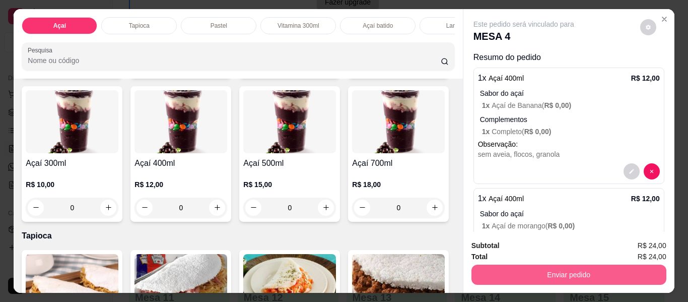
click at [552, 275] on button "Enviar pedido" at bounding box center [569, 275] width 195 height 20
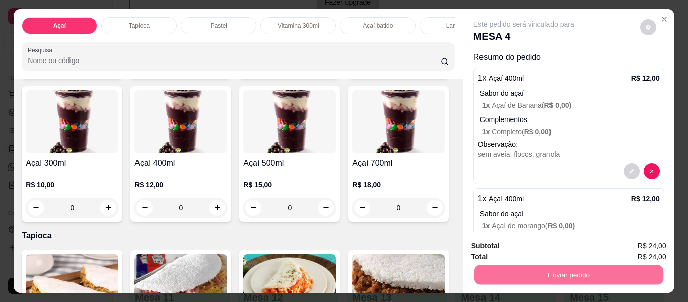
click at [628, 240] on button "Enviar pedido" at bounding box center [640, 245] width 57 height 19
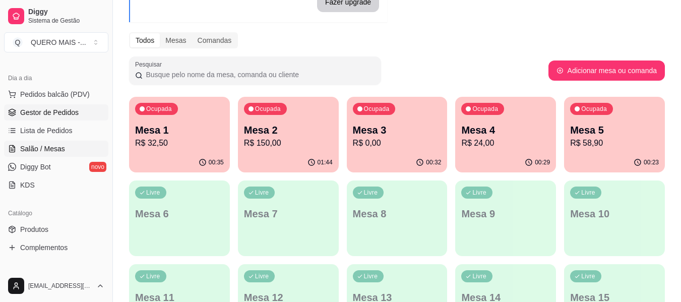
click at [42, 109] on span "Gestor de Pedidos" at bounding box center [49, 112] width 58 height 10
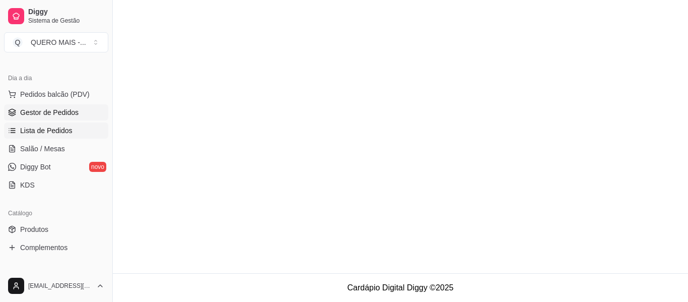
click at [46, 134] on span "Lista de Pedidos" at bounding box center [46, 130] width 52 height 10
click at [50, 113] on span "Gestor de Pedidos" at bounding box center [49, 112] width 58 height 10
